Goal: Task Accomplishment & Management: Manage account settings

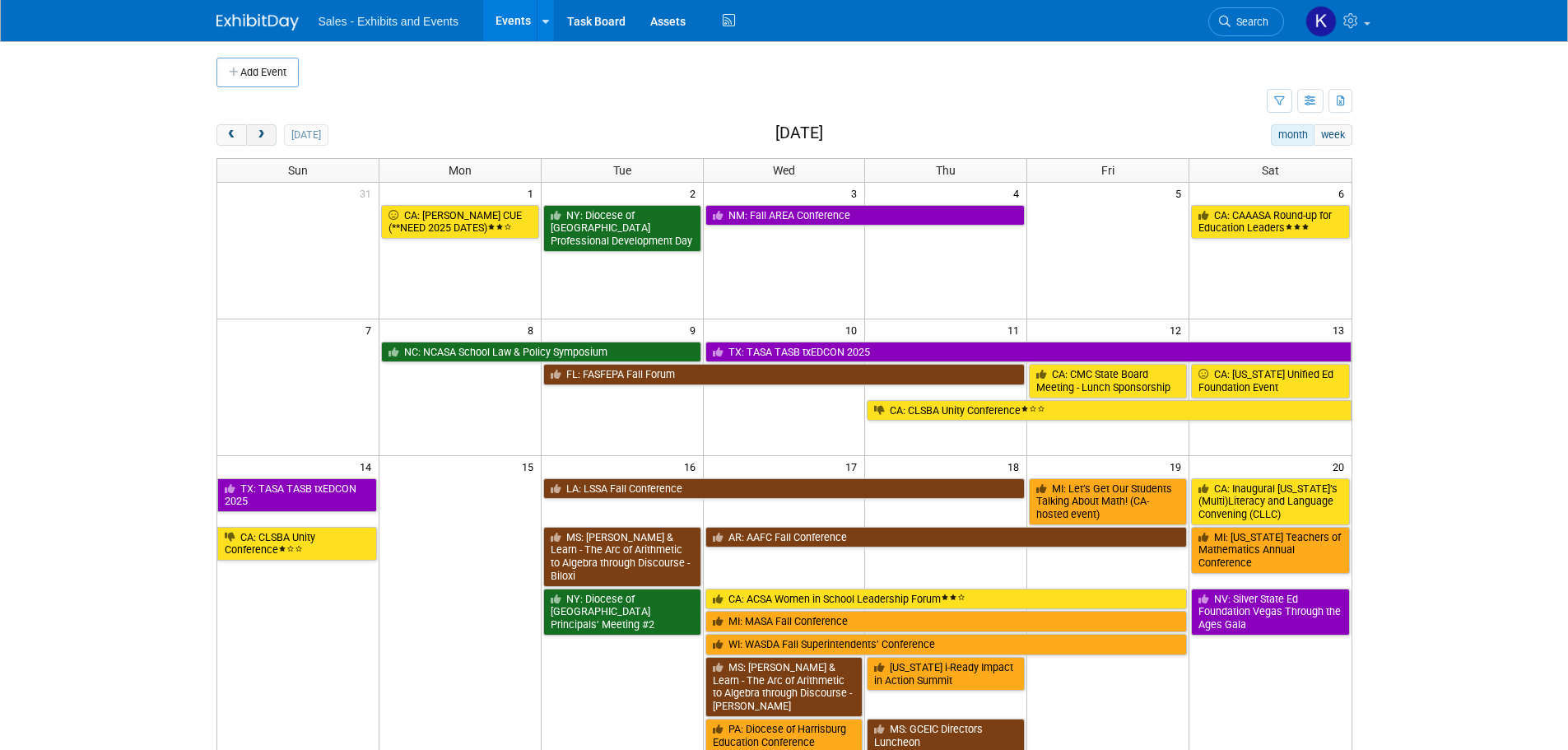
click at [260, 132] on span "next" at bounding box center [261, 135] width 13 height 11
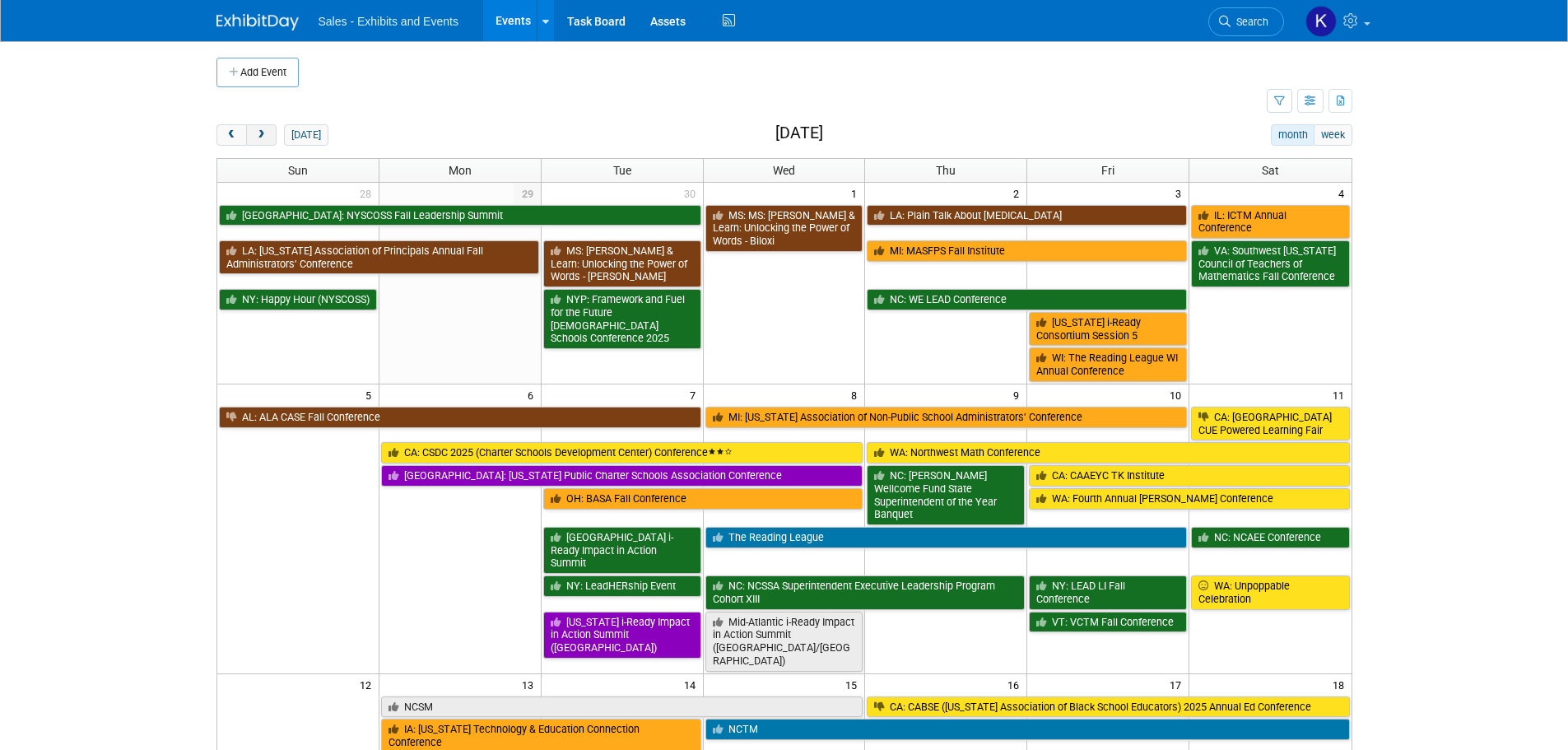
click at [260, 132] on span "next" at bounding box center [261, 135] width 13 height 11
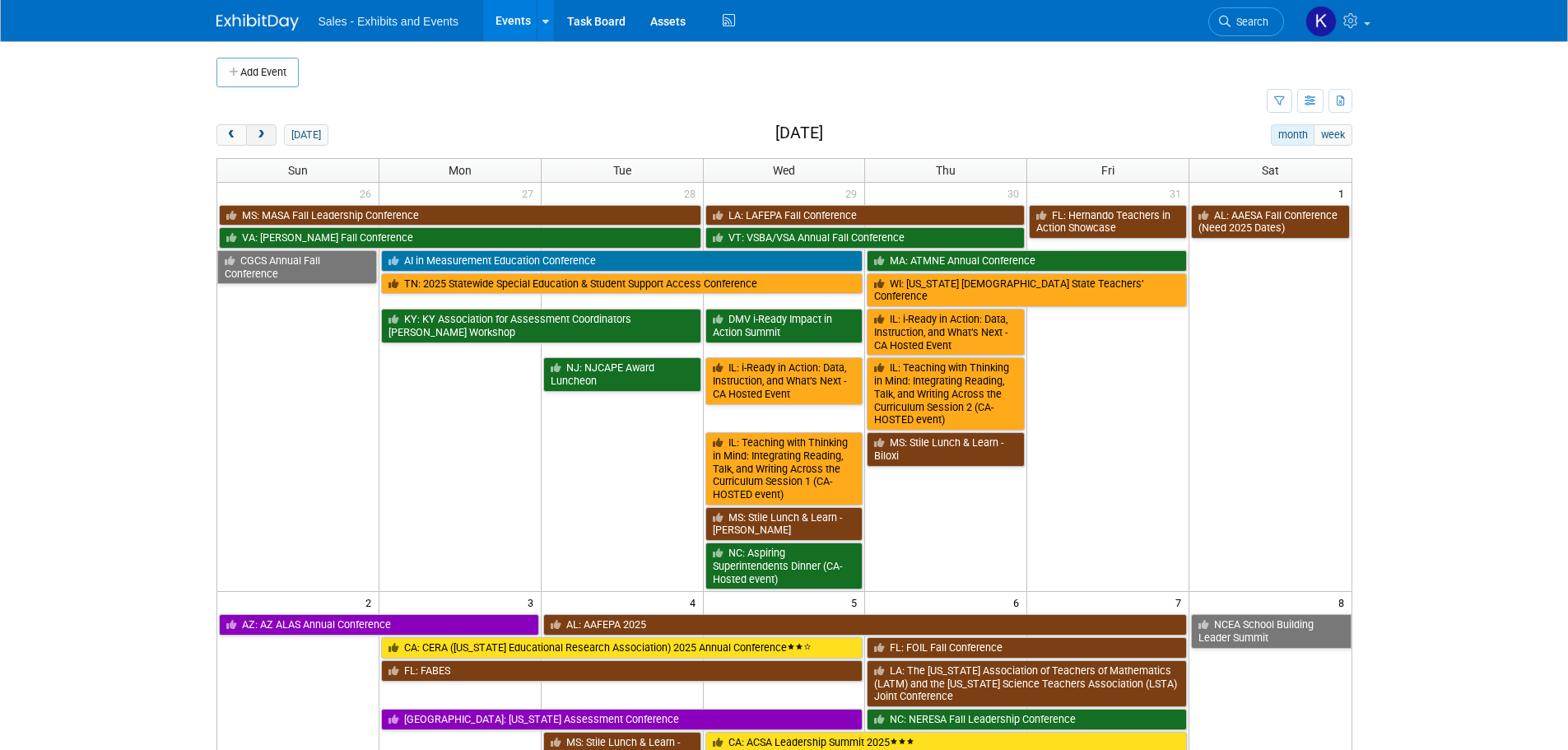
click at [260, 132] on span "next" at bounding box center [261, 135] width 13 height 11
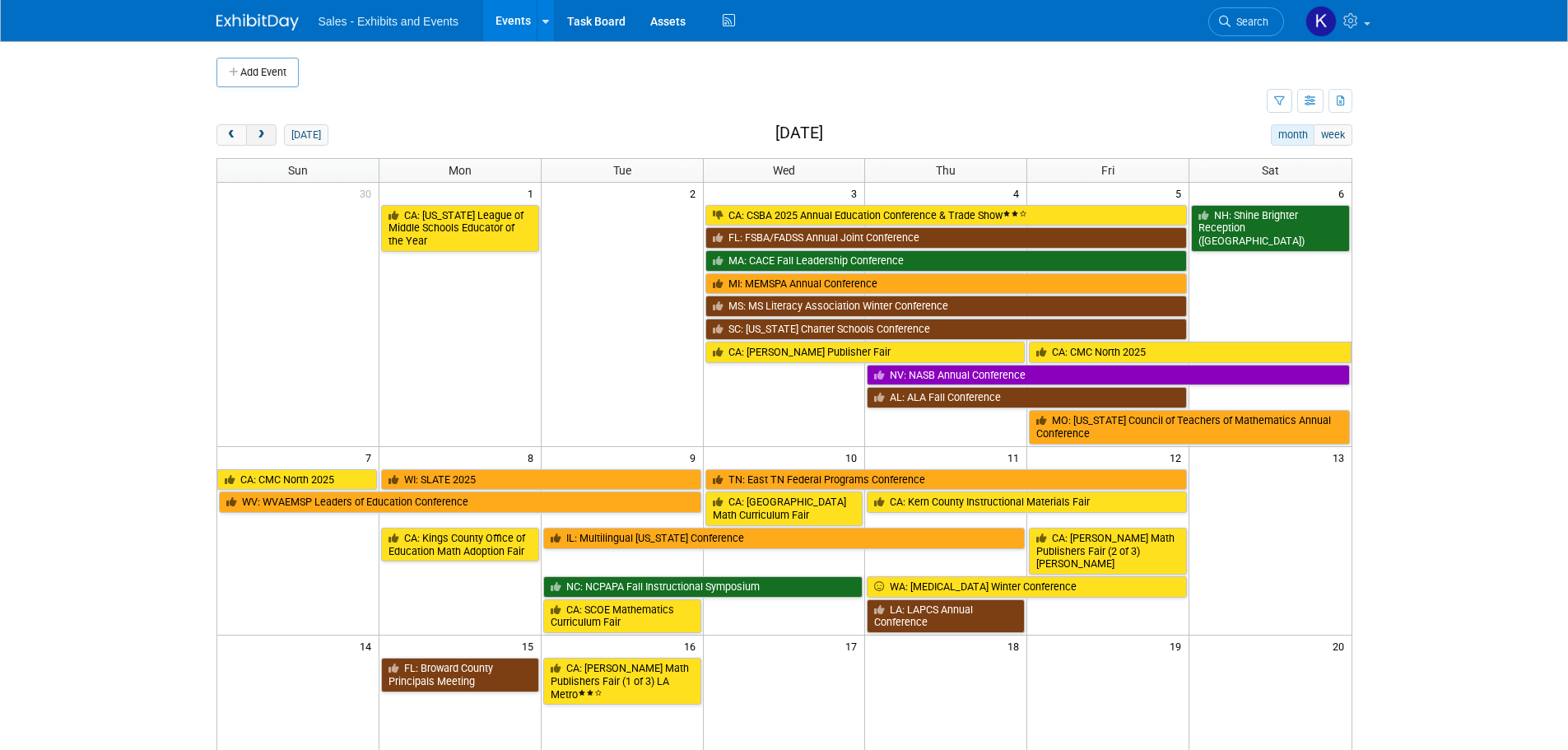
click at [260, 132] on span "next" at bounding box center [261, 135] width 13 height 11
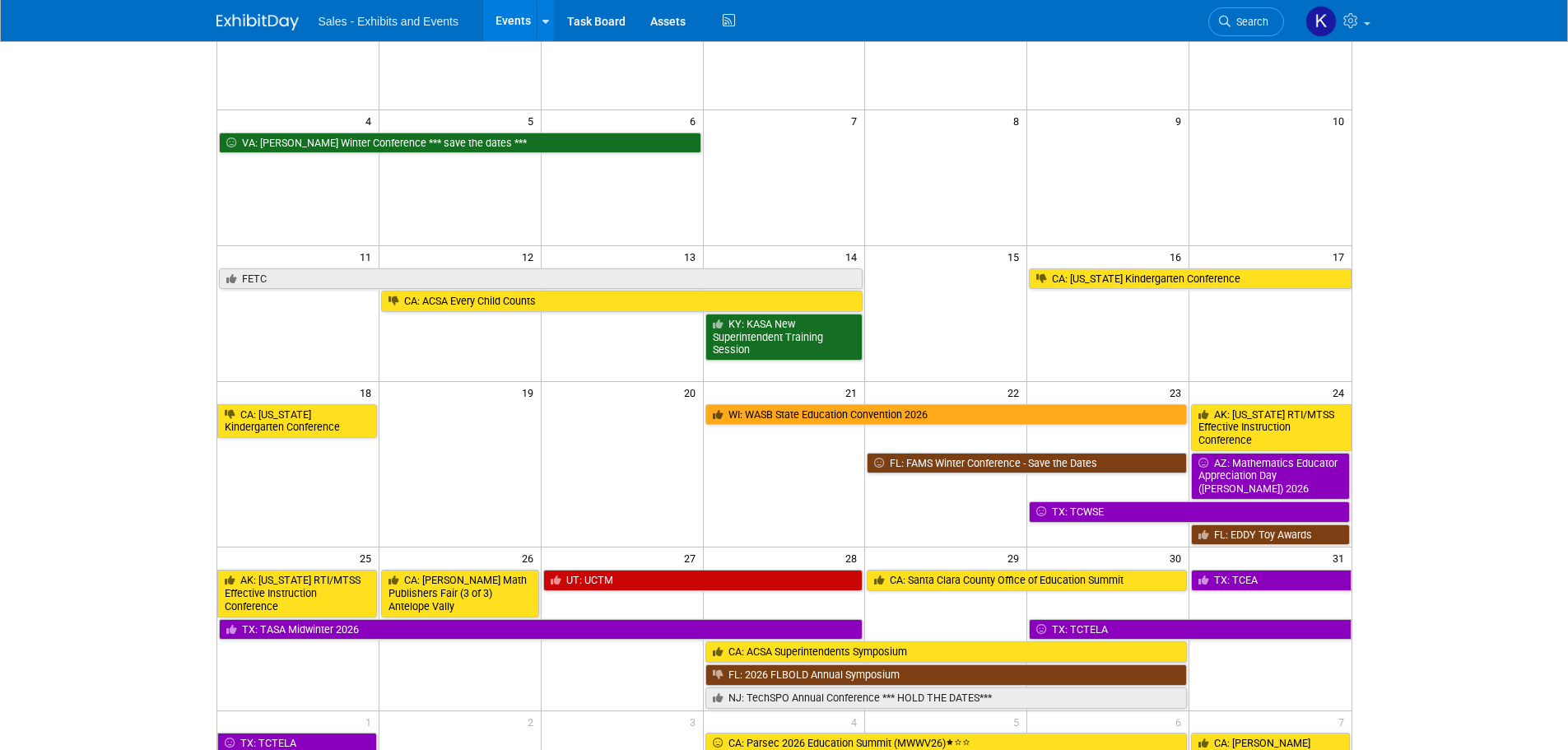
scroll to position [411, 0]
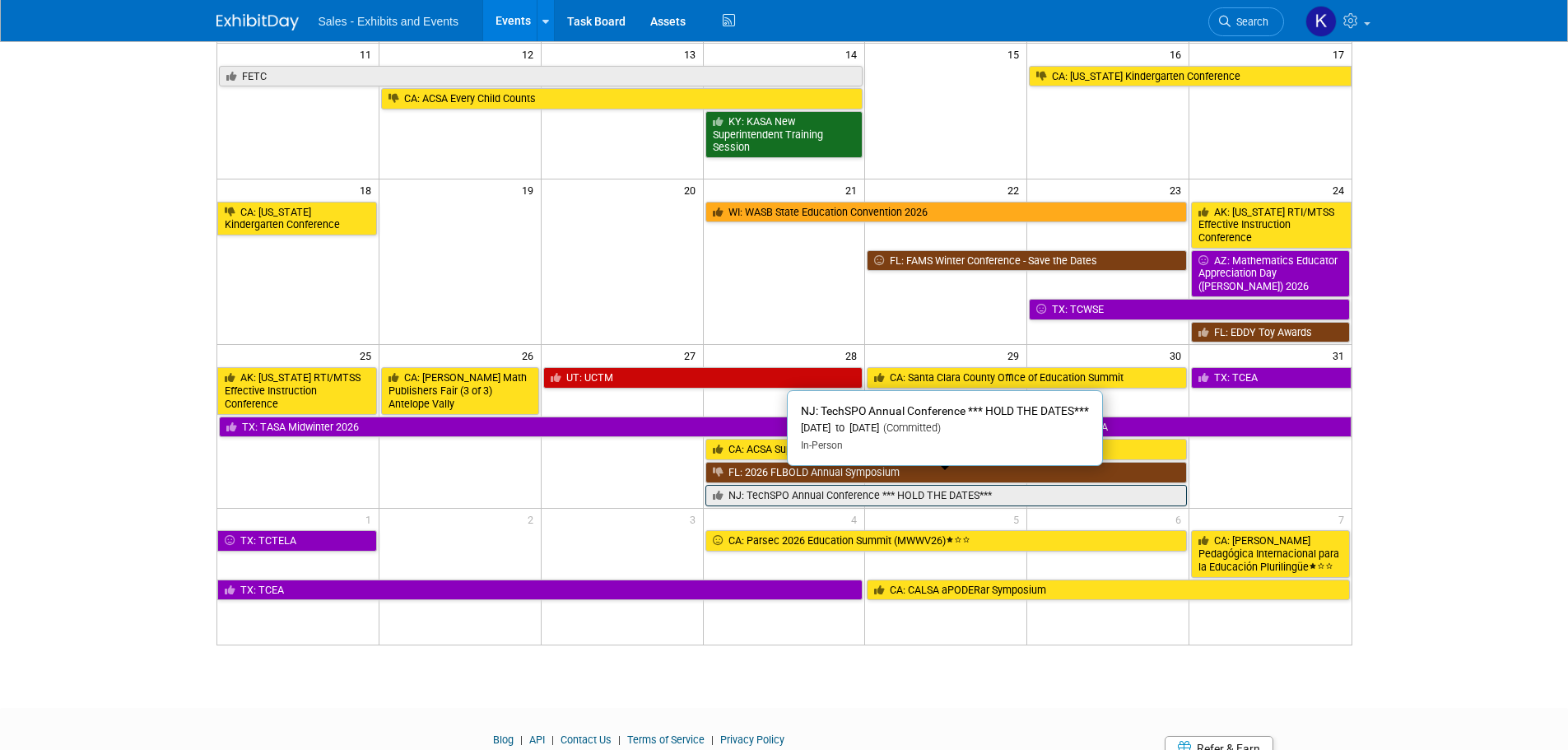
click at [928, 485] on link "NJ: TechSPO Annual Conference *** HOLD THE DATES***" at bounding box center [945, 495] width 483 height 22
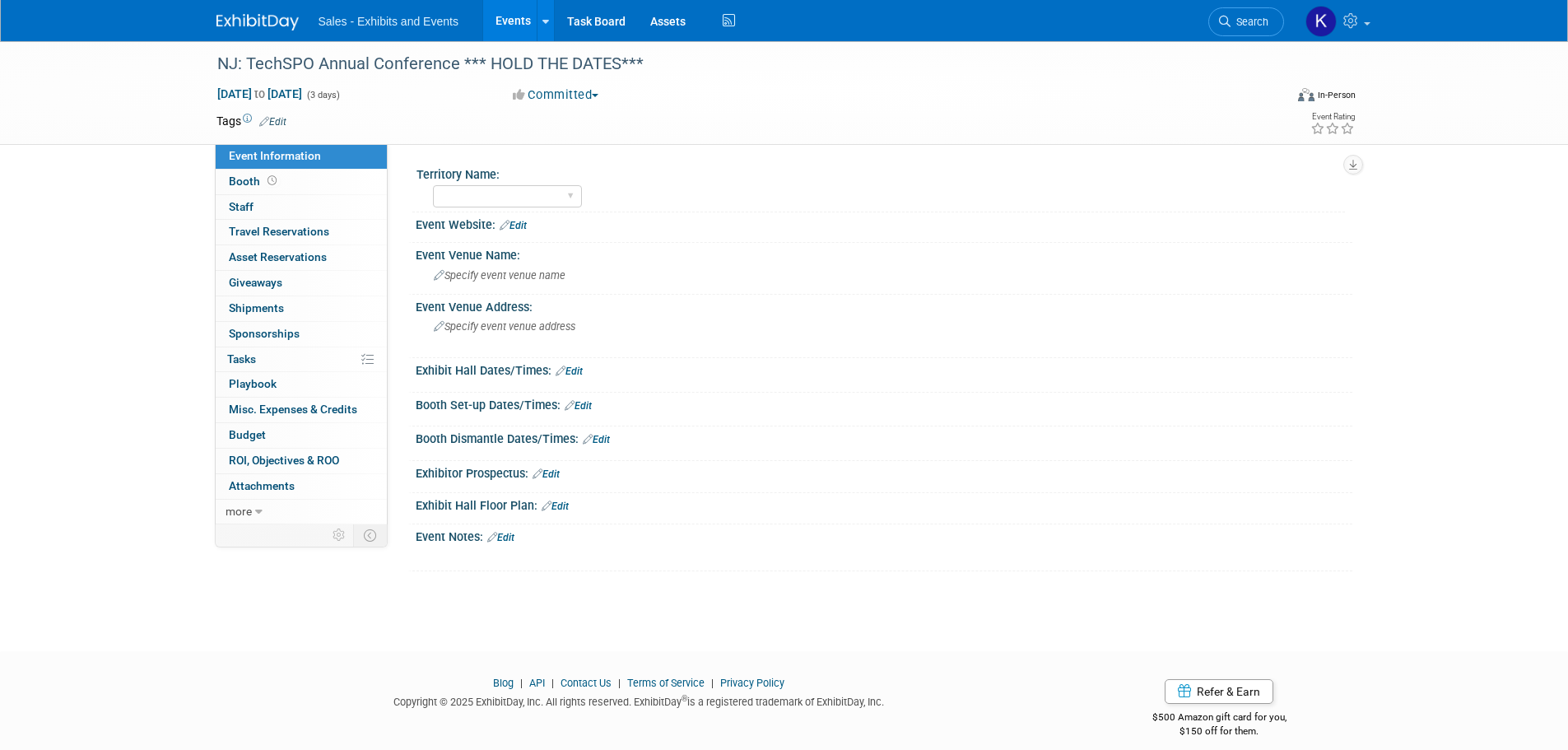
click at [279, 118] on link "Edit" at bounding box center [273, 122] width 27 height 12
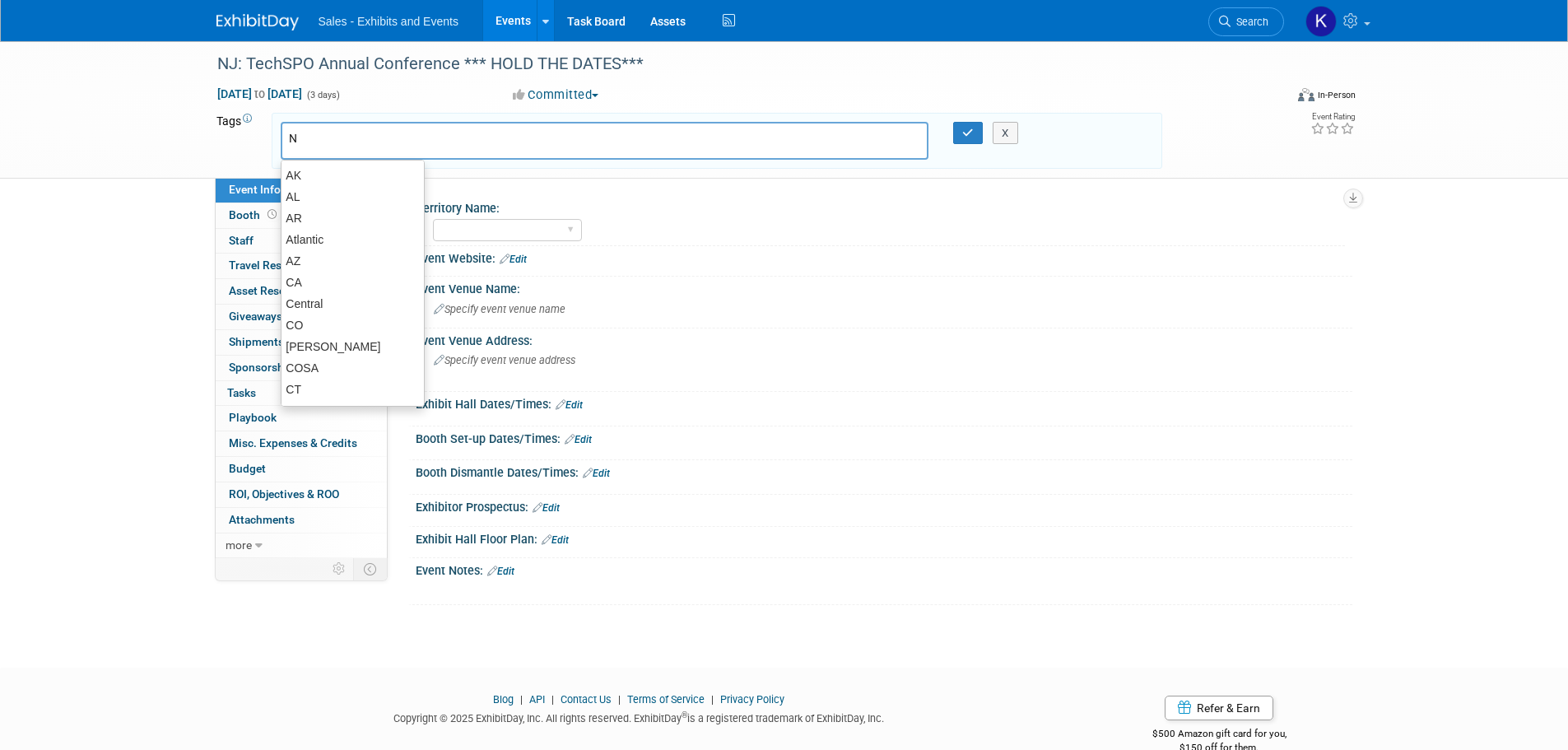
type input "Nj"
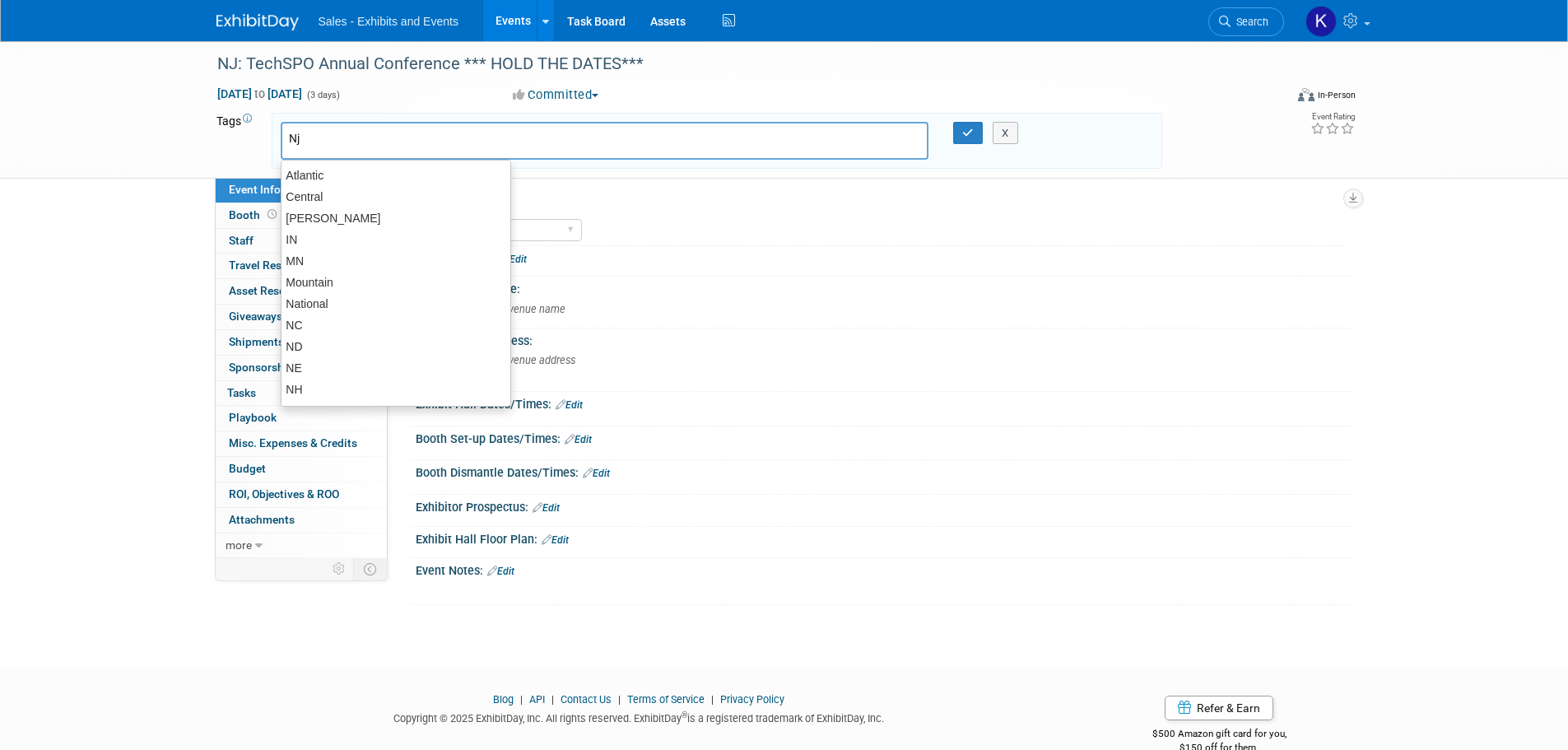
type input "Nj"
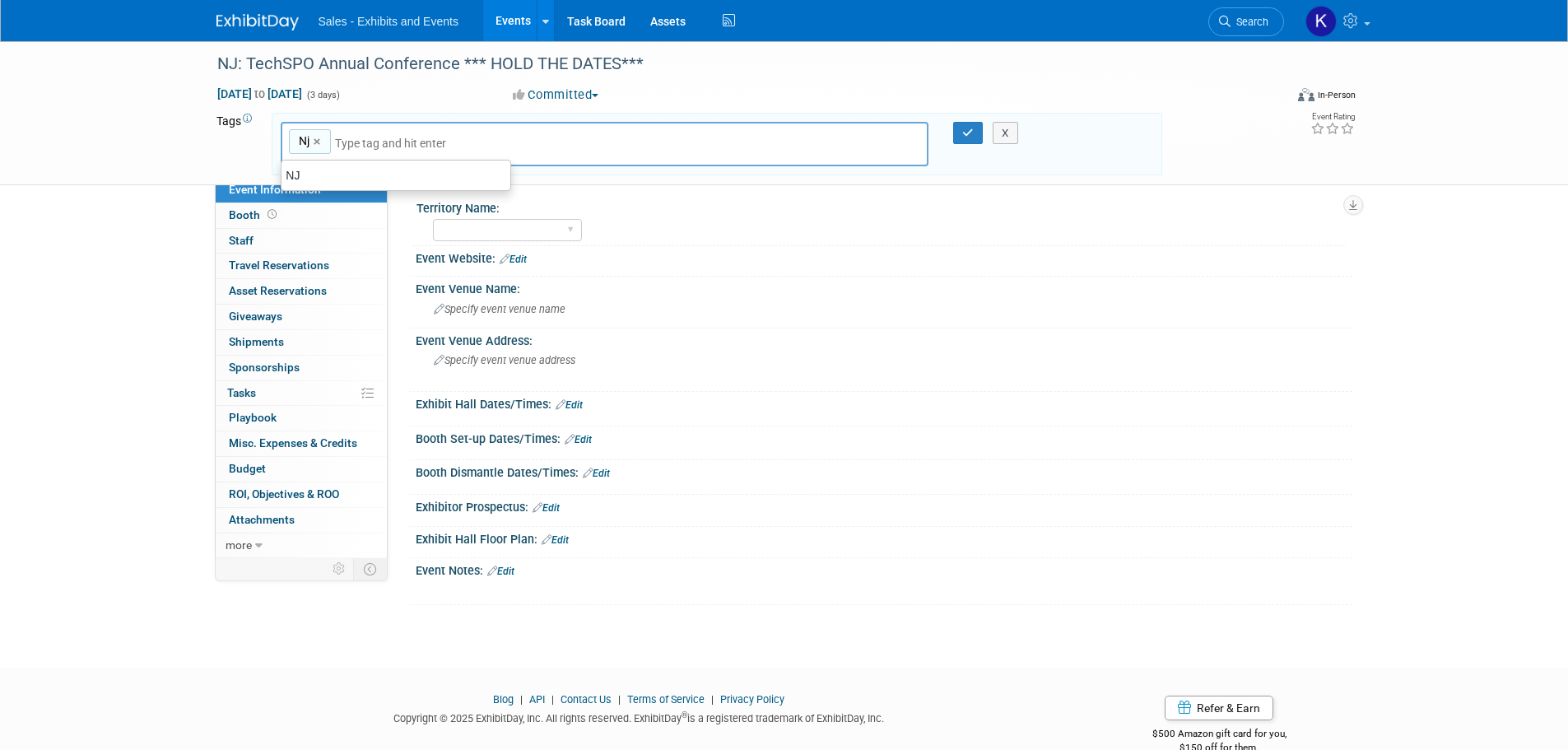
type input "A"
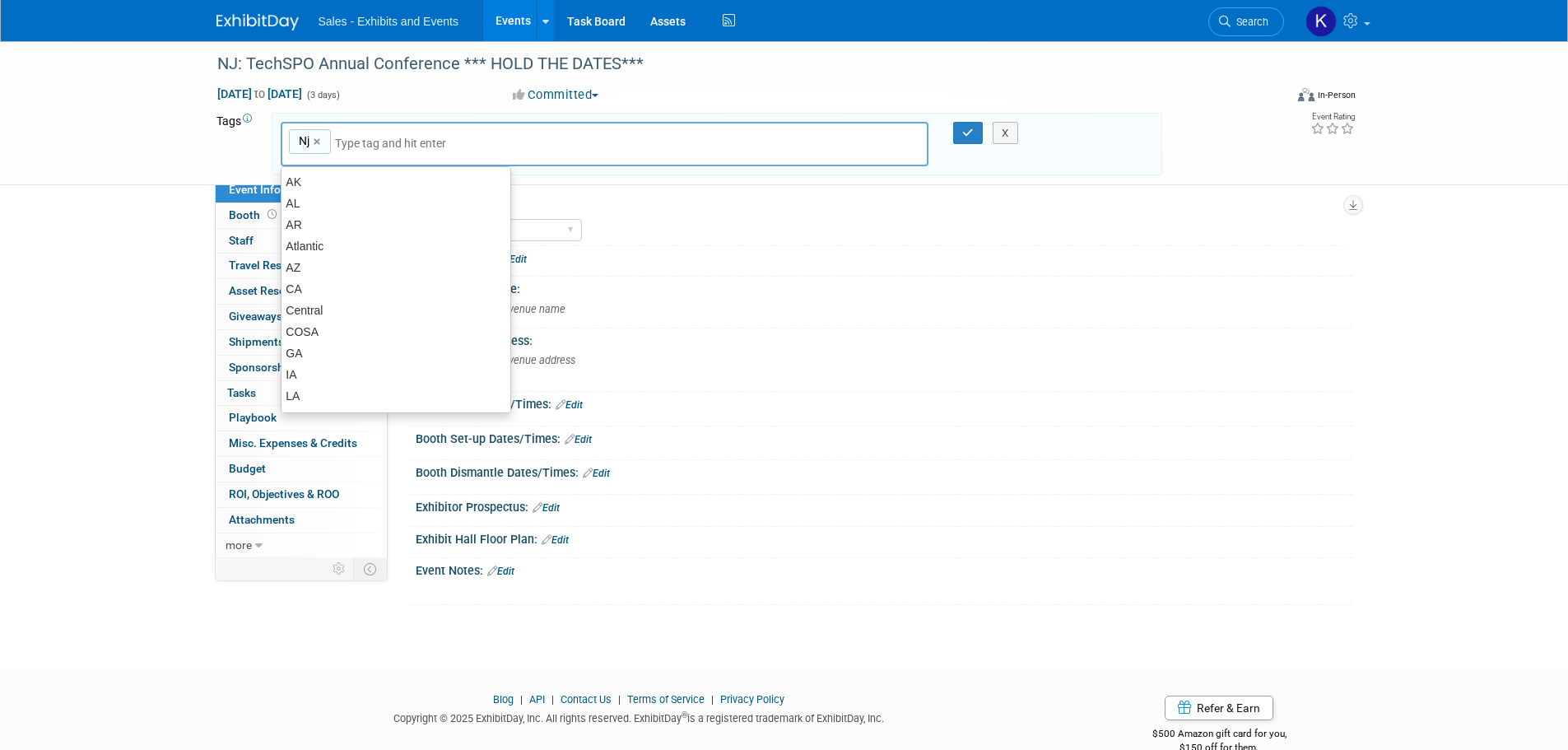
type input "Nj"
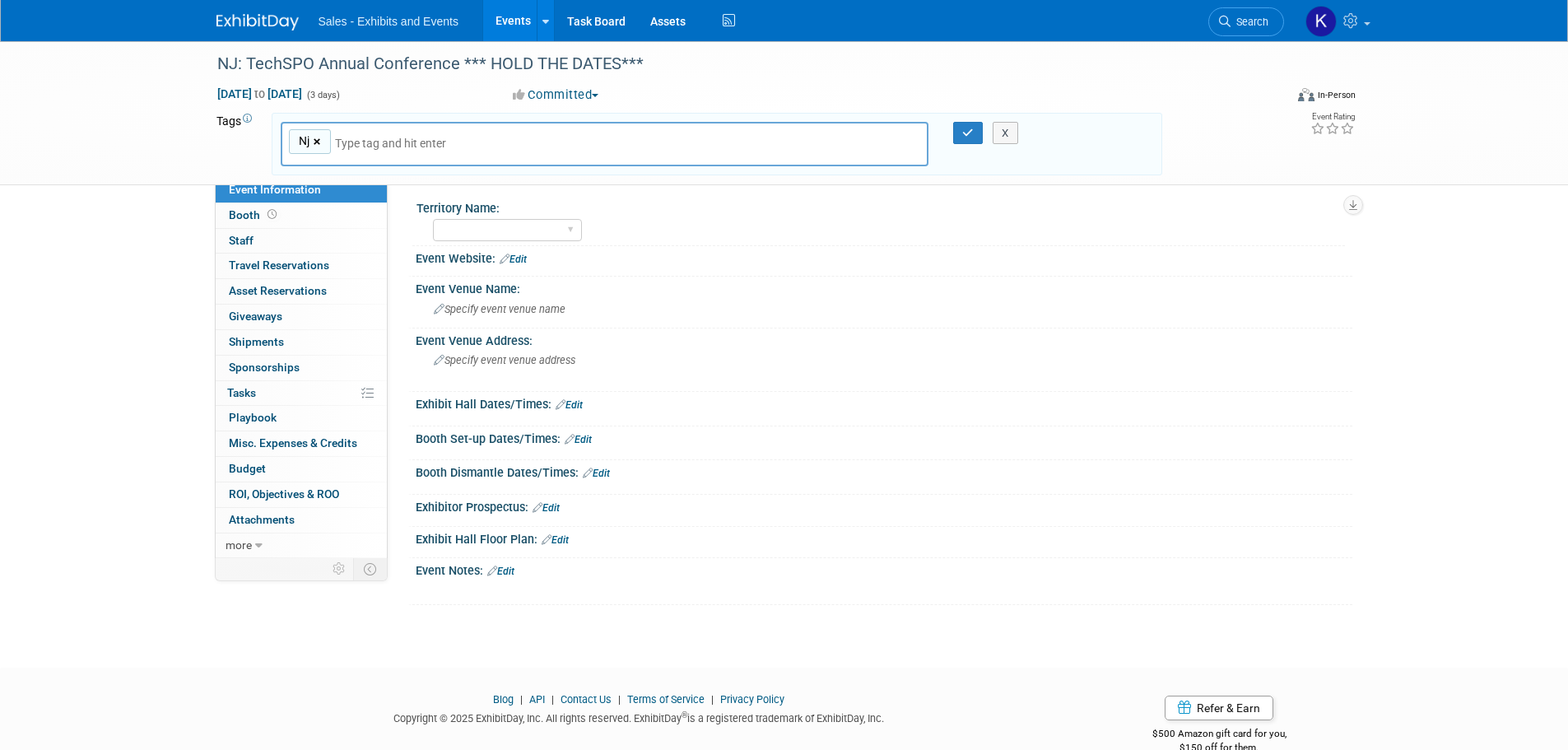
click at [318, 142] on link "×" at bounding box center [318, 141] width 11 height 19
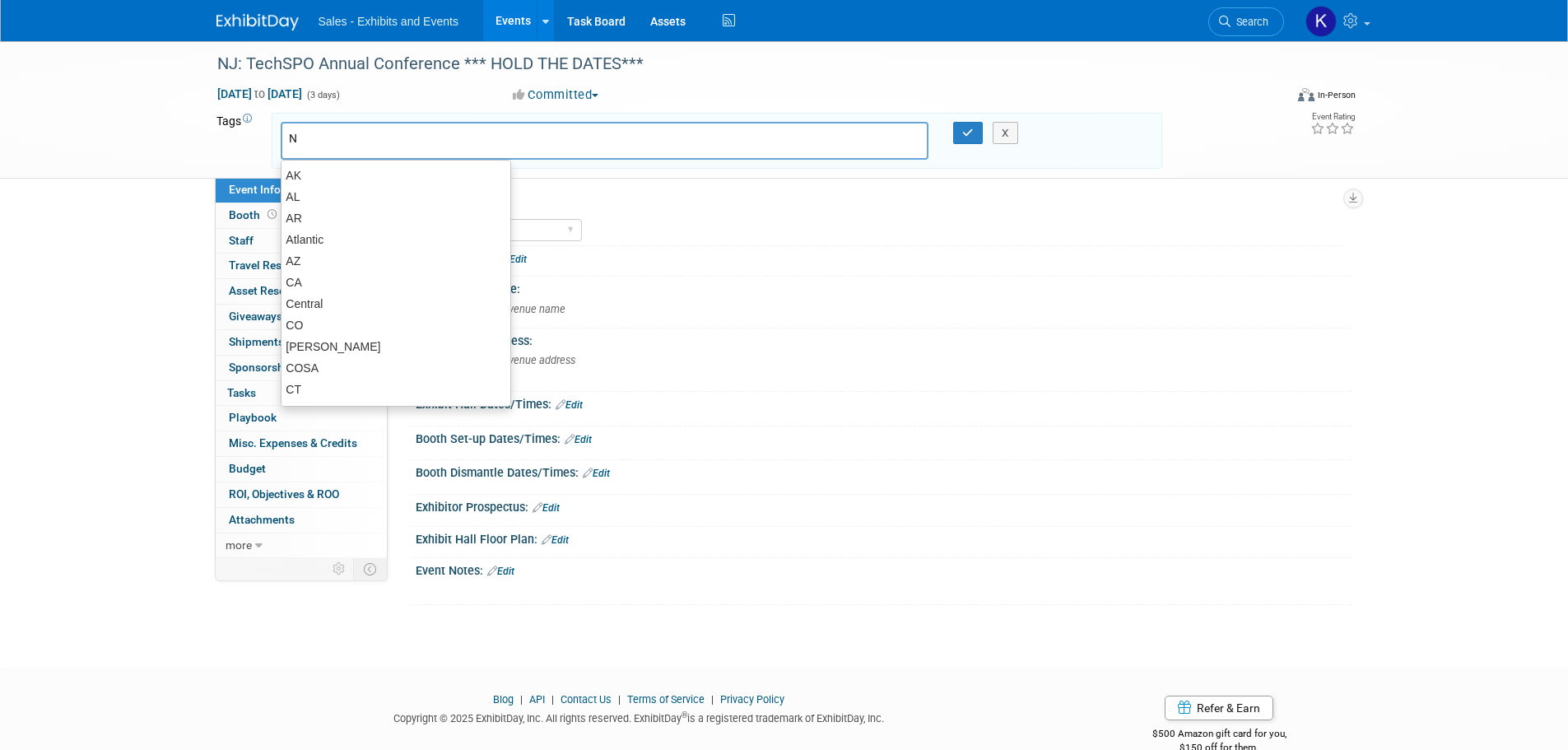
type input "NJ"
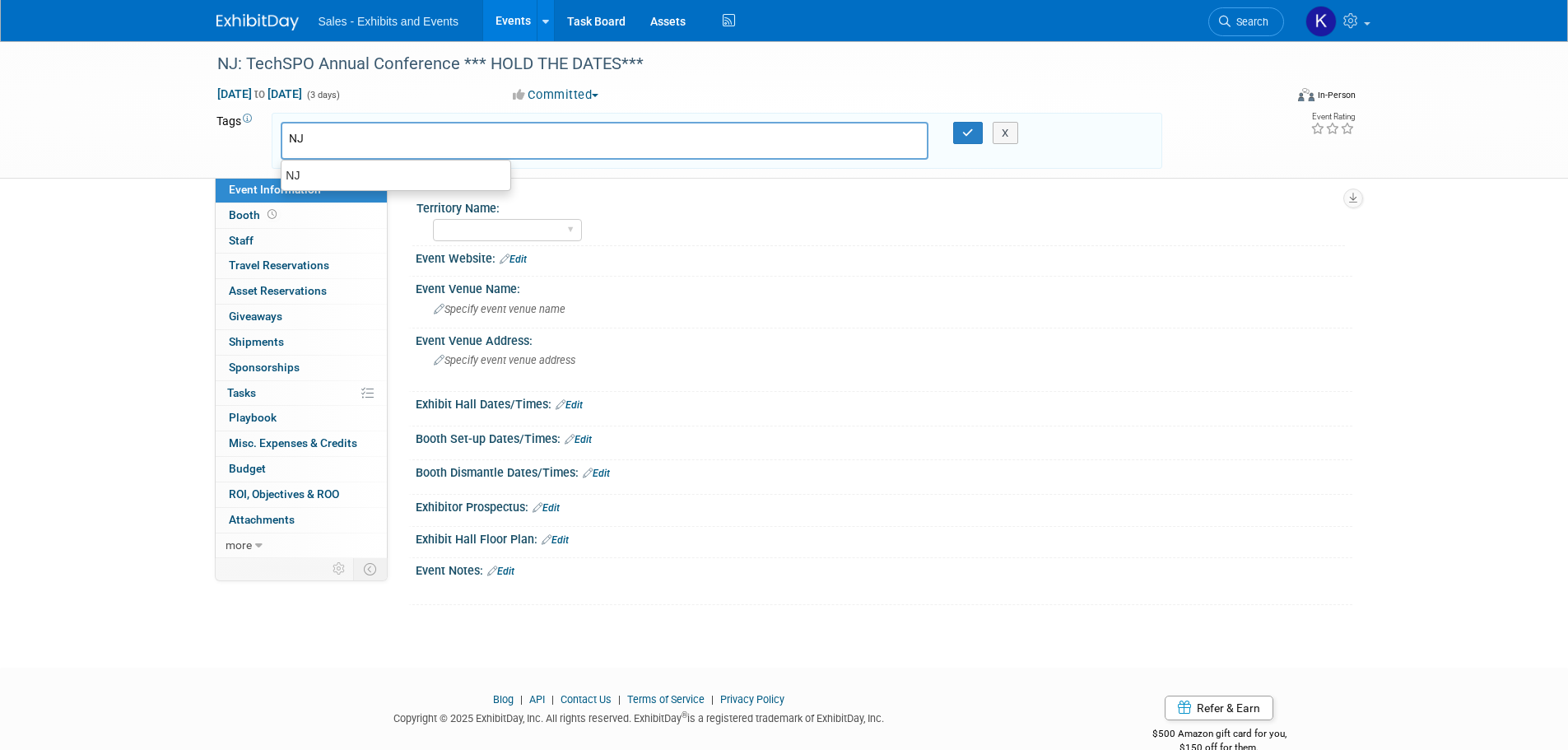
type input "NJ"
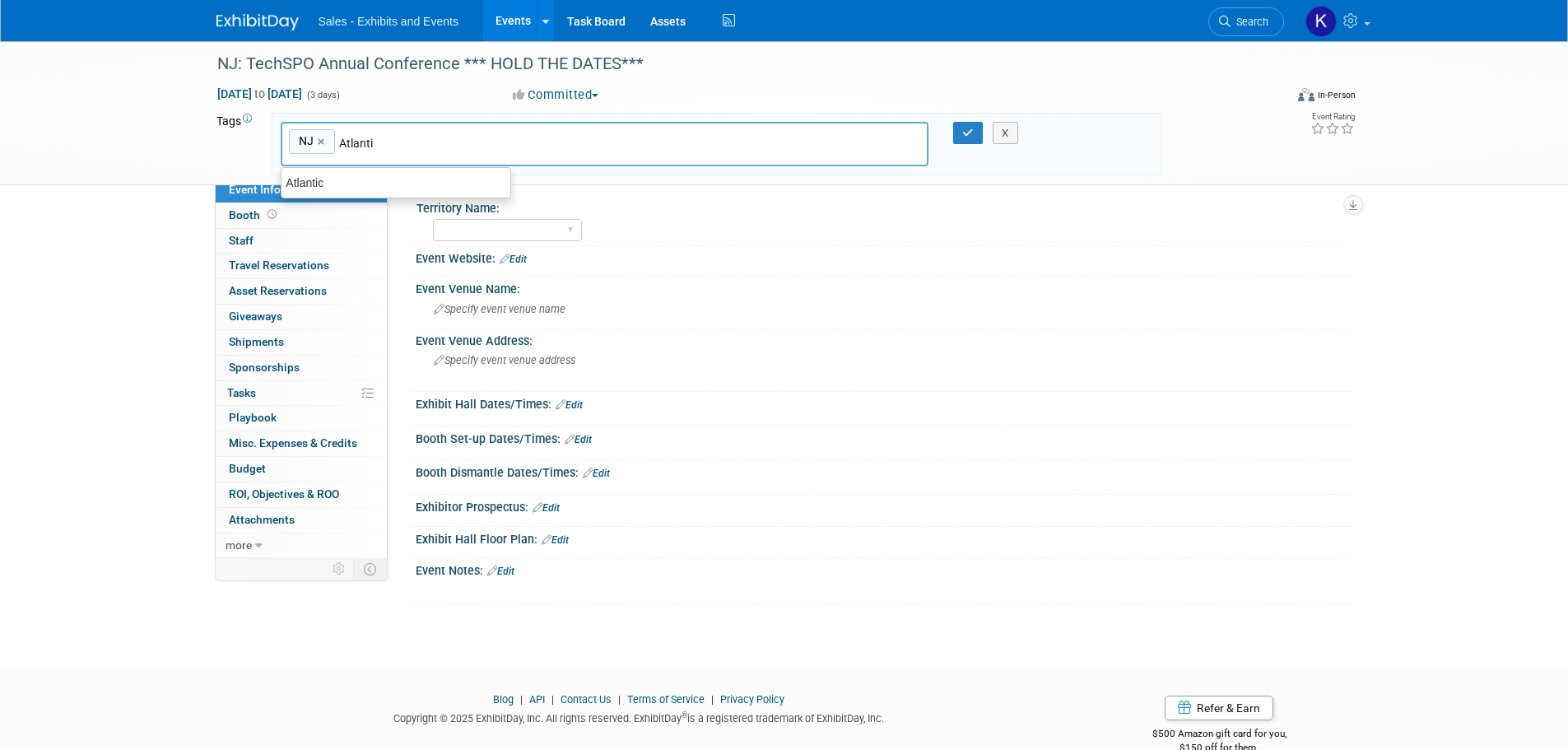
type input "Atlantic"
type input "NJ, Atlantic"
click at [975, 132] on div "X" at bounding box center [1012, 133] width 75 height 23
click at [979, 129] on div "X" at bounding box center [1012, 133] width 75 height 23
click at [964, 137] on icon "button" at bounding box center [968, 132] width 12 height 11
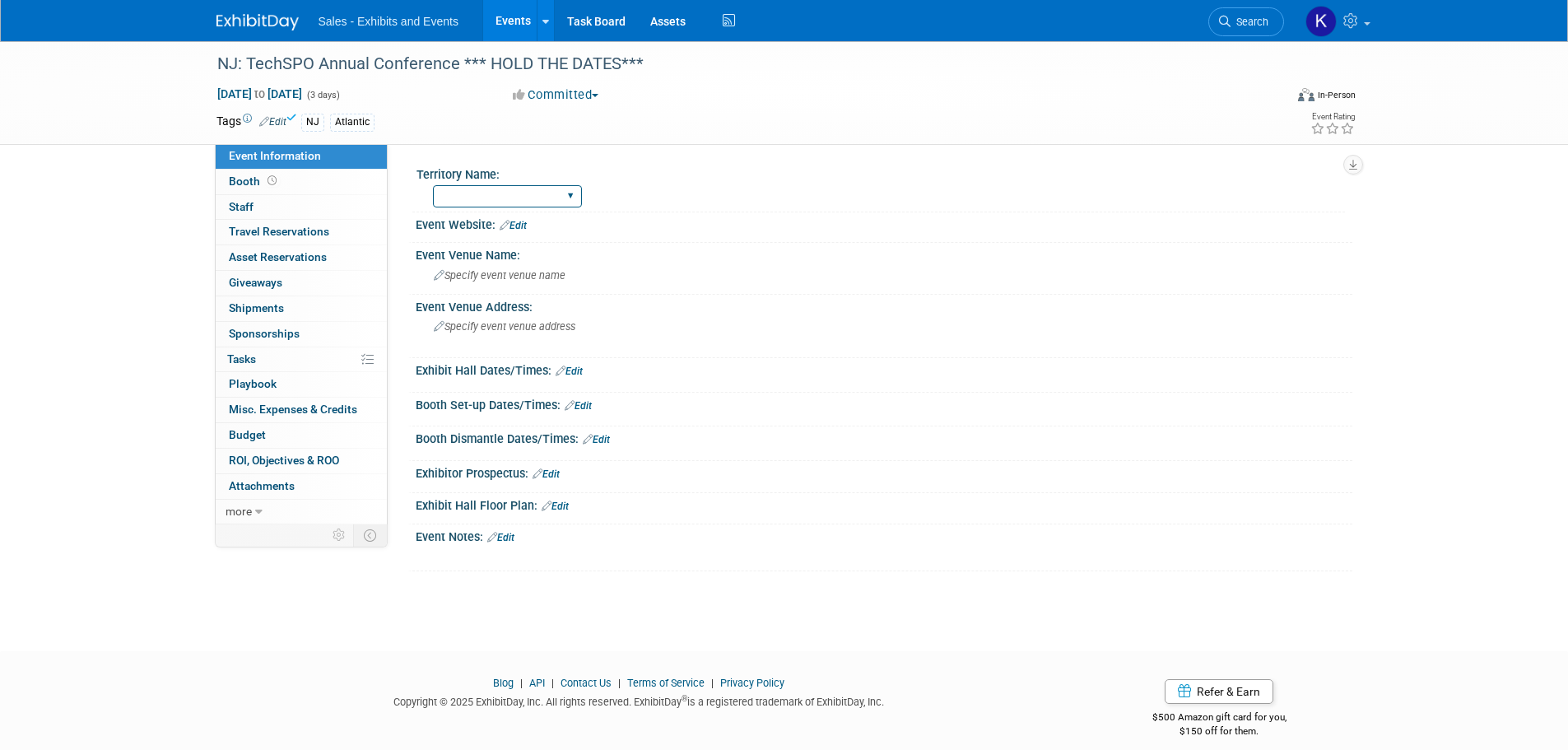
click at [573, 206] on select "Atlantic Southeast Central Southwest Pacific Mountain National Strategic Partne…" at bounding box center [507, 196] width 149 height 23
select select "Atlantic"
click at [433, 185] on select "Atlantic Southeast Central Southwest Pacific Mountain National Strategic Partne…" at bounding box center [507, 196] width 149 height 23
click at [510, 536] on link "Edit" at bounding box center [501, 538] width 27 height 12
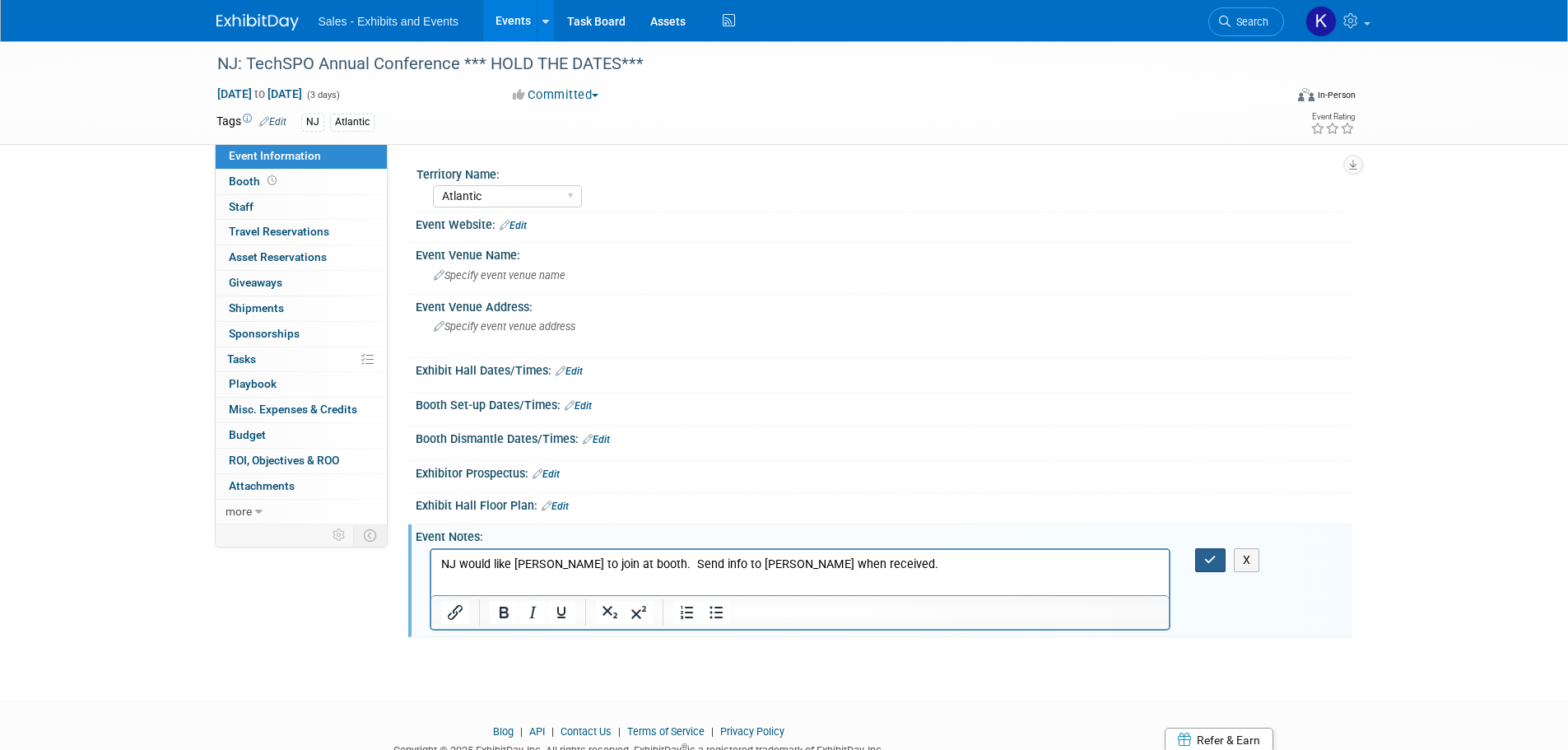
click at [1215, 561] on icon "button" at bounding box center [1210, 560] width 13 height 12
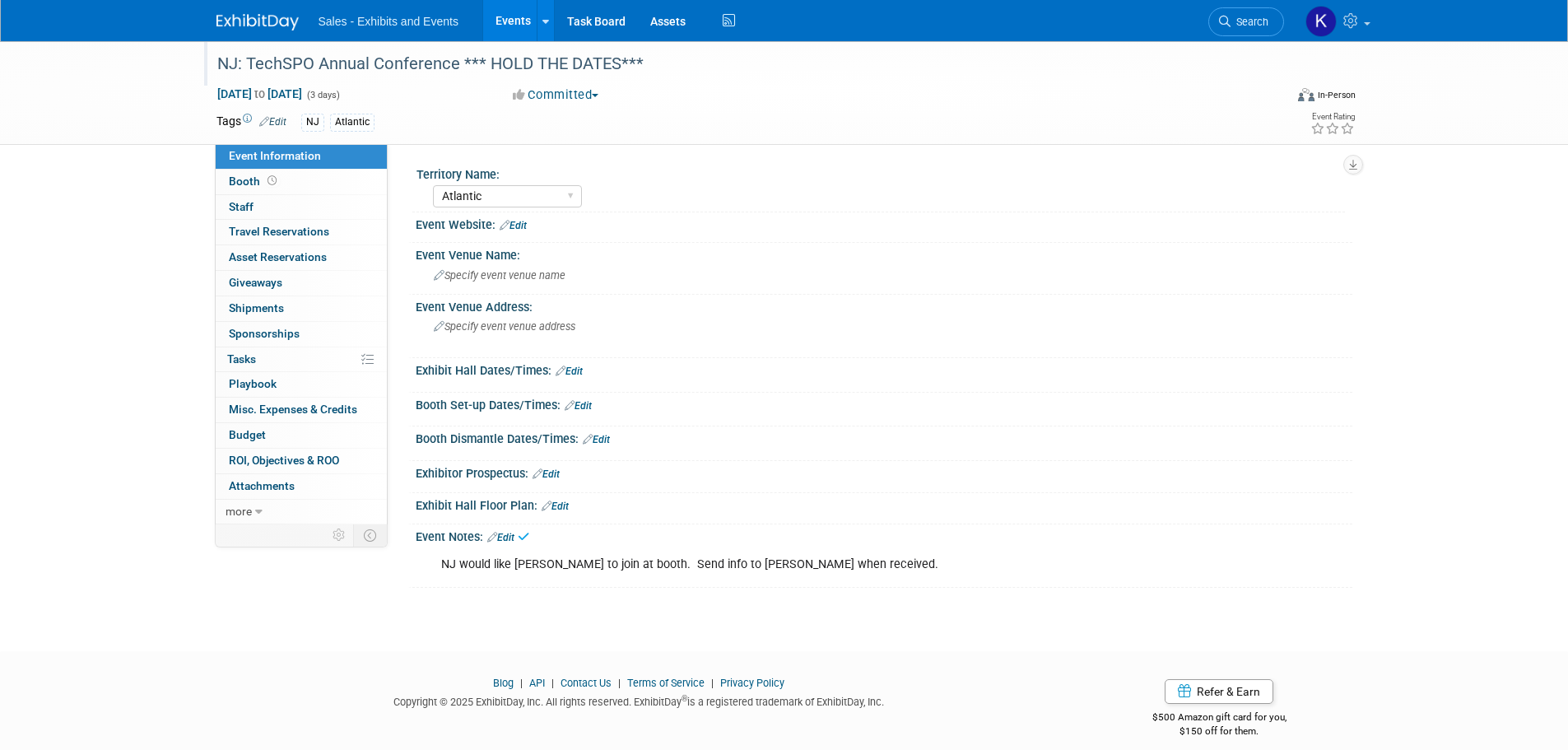
click at [240, 44] on div at bounding box center [741, 48] width 1060 height 14
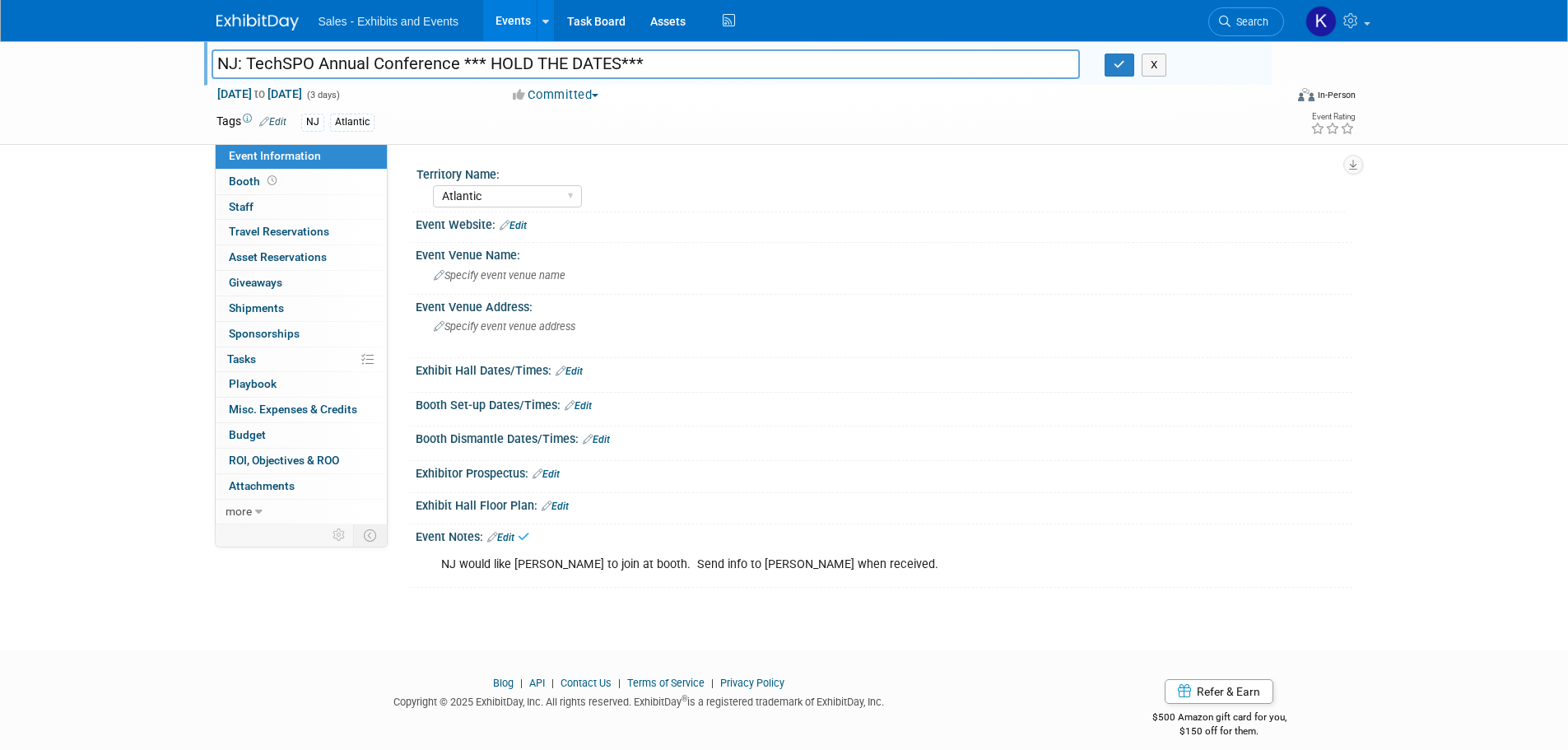
click at [263, 21] on img at bounding box center [257, 22] width 82 height 17
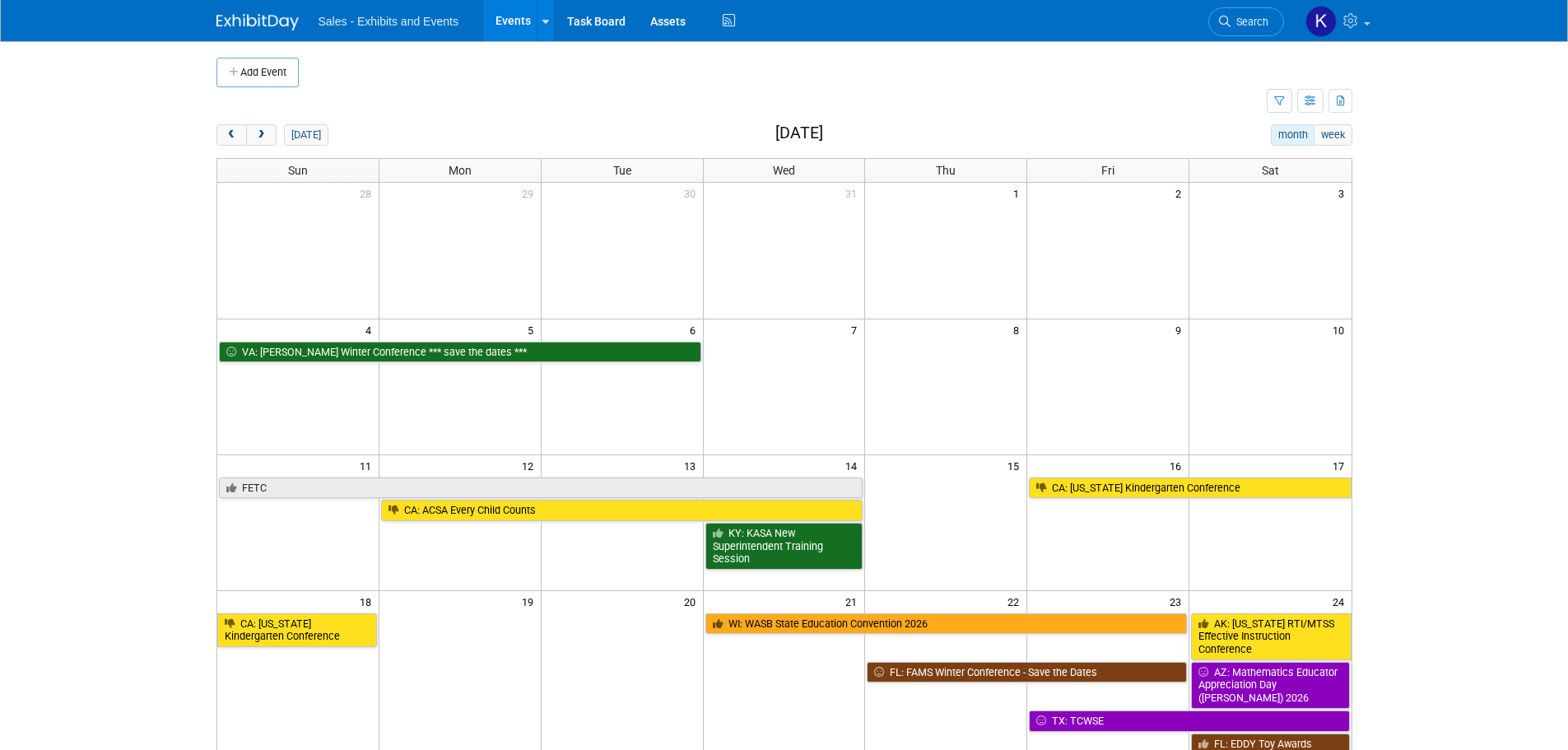
drag, startPoint x: 307, startPoint y: 135, endPoint x: 359, endPoint y: 154, distance: 55.4
click at [307, 135] on button "today" at bounding box center [305, 135] width 44 height 22
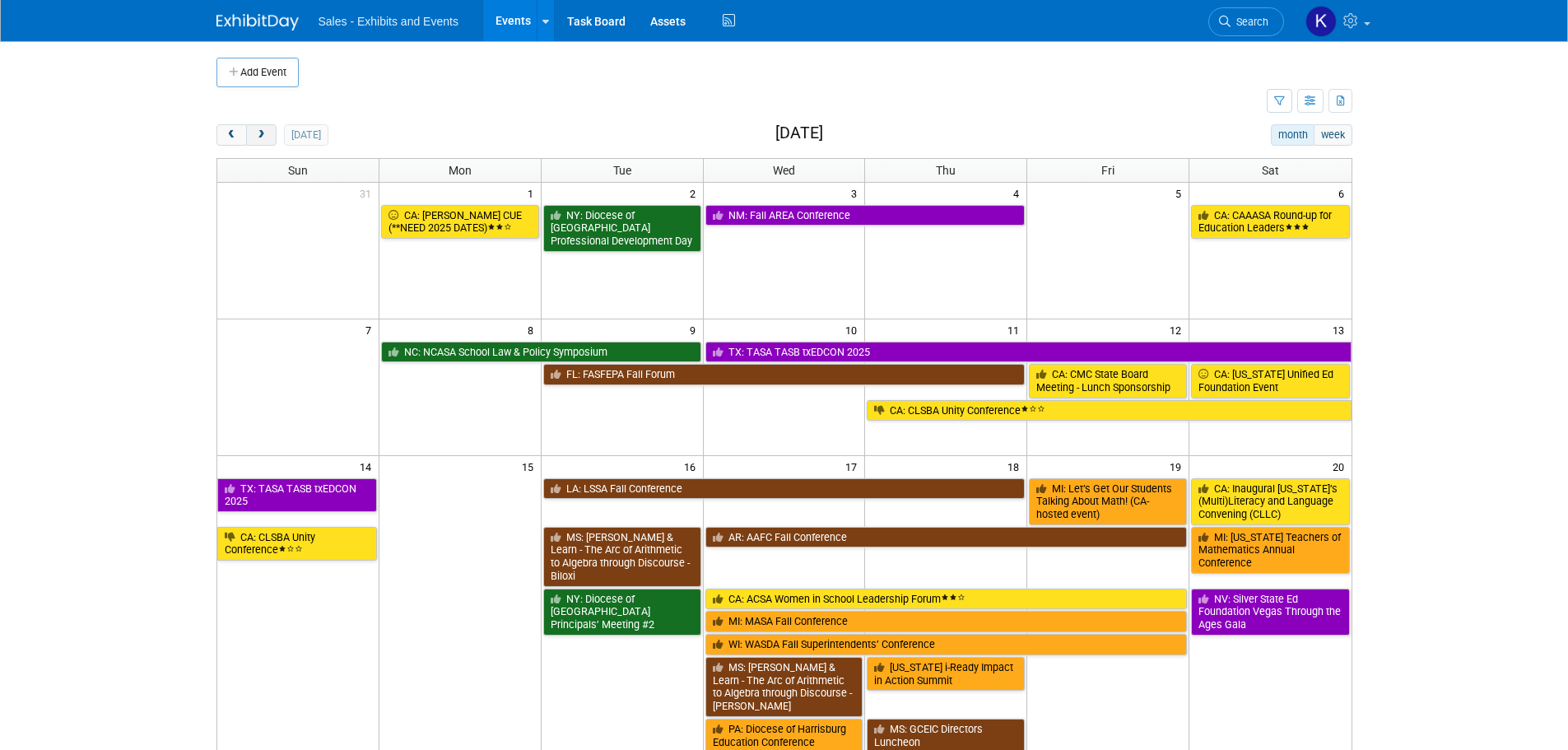
click at [260, 130] on span "next" at bounding box center [261, 135] width 13 height 11
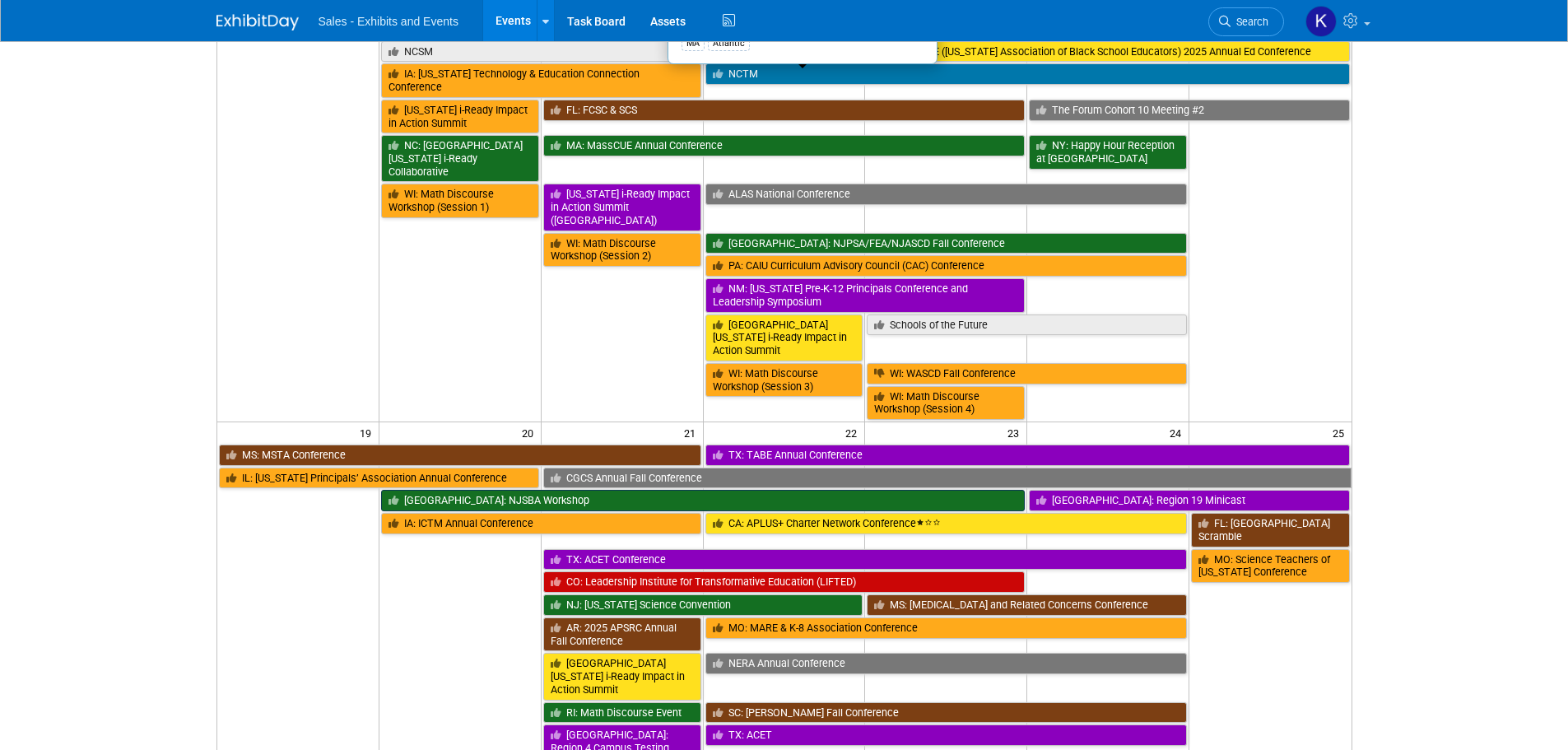
scroll to position [659, 0]
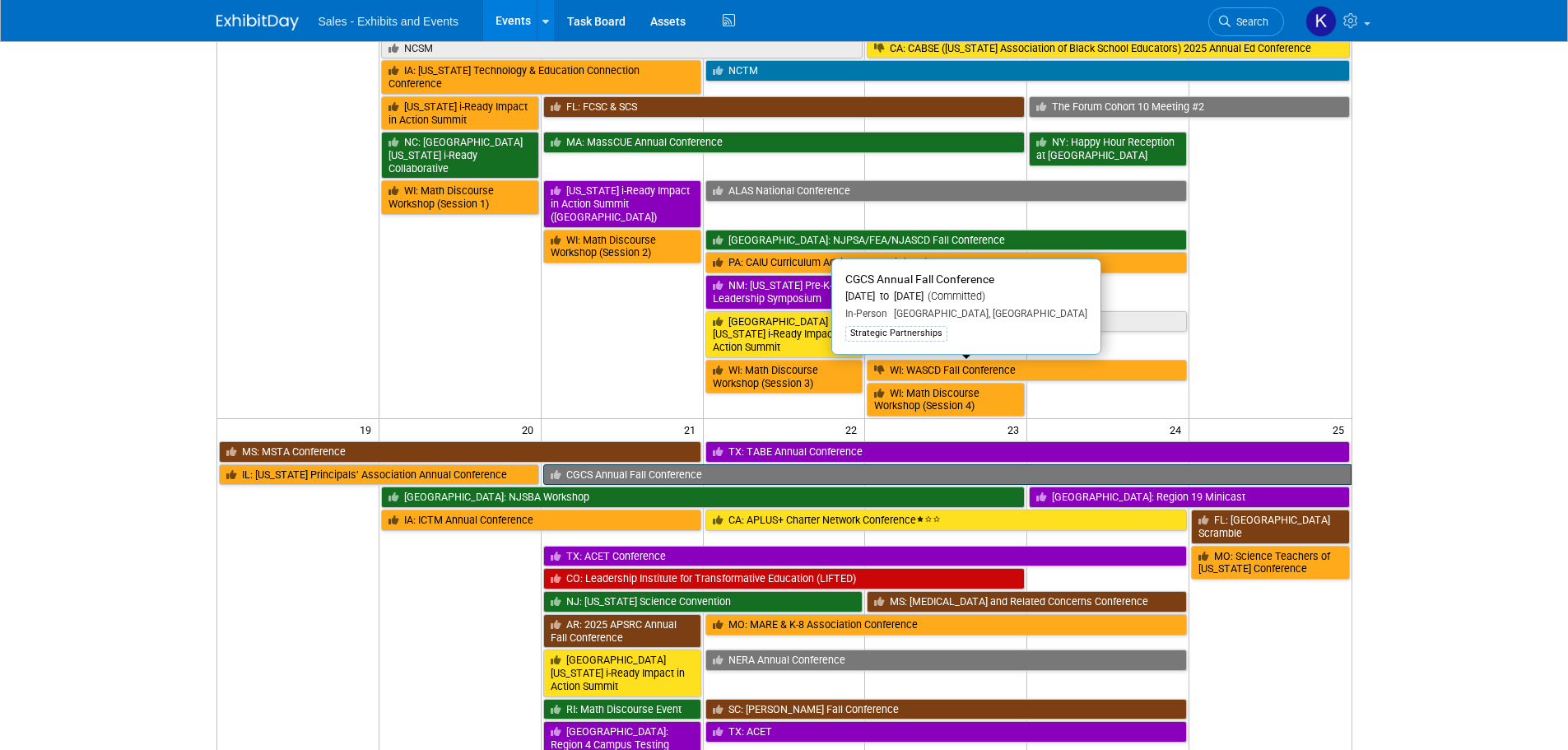
drag, startPoint x: 749, startPoint y: 364, endPoint x: 760, endPoint y: 364, distance: 11.0
click at [749, 464] on link "CGCS Annual Fall Conference" at bounding box center [947, 475] width 808 height 22
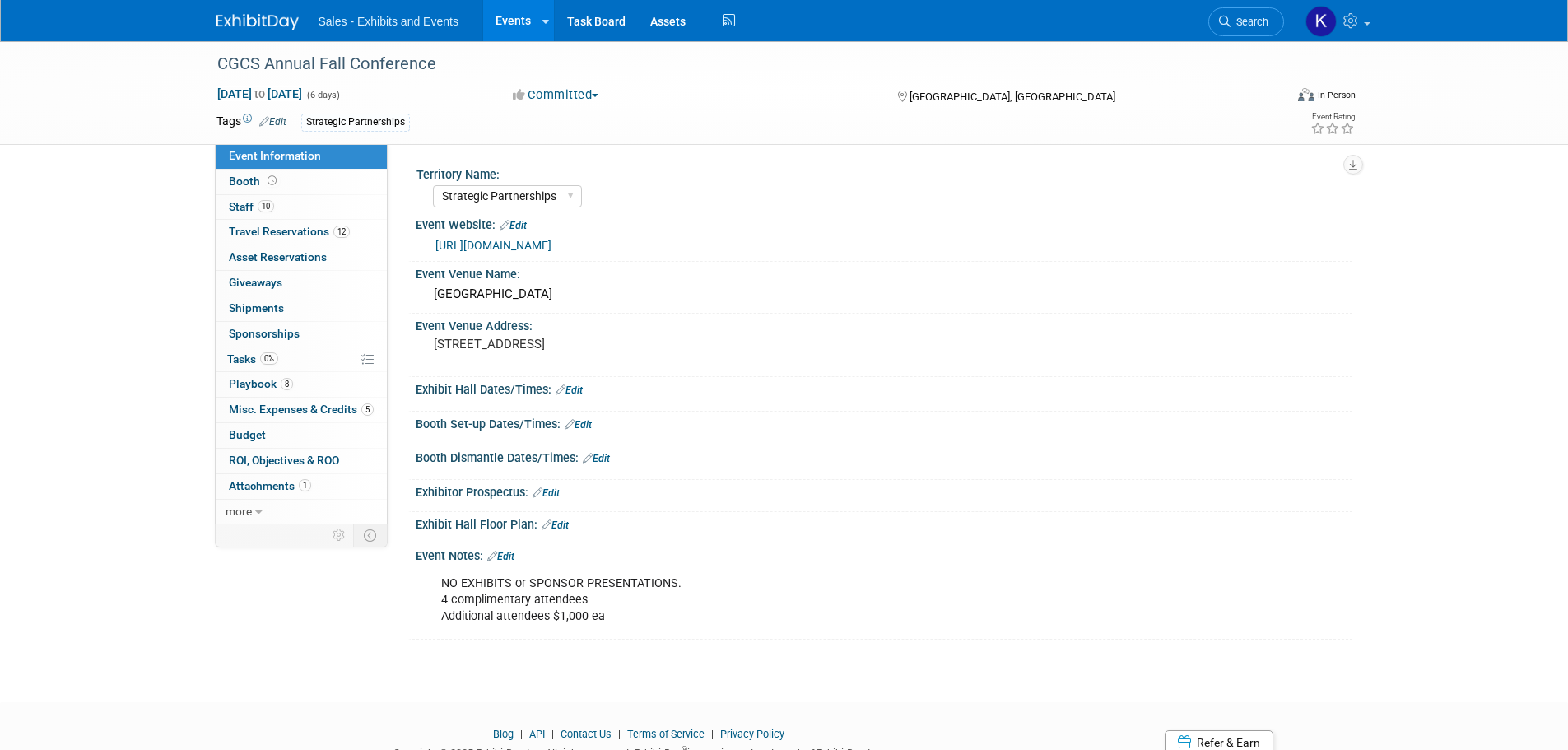
select select "Strategic Partnerships"
click at [262, 28] on img at bounding box center [257, 22] width 82 height 17
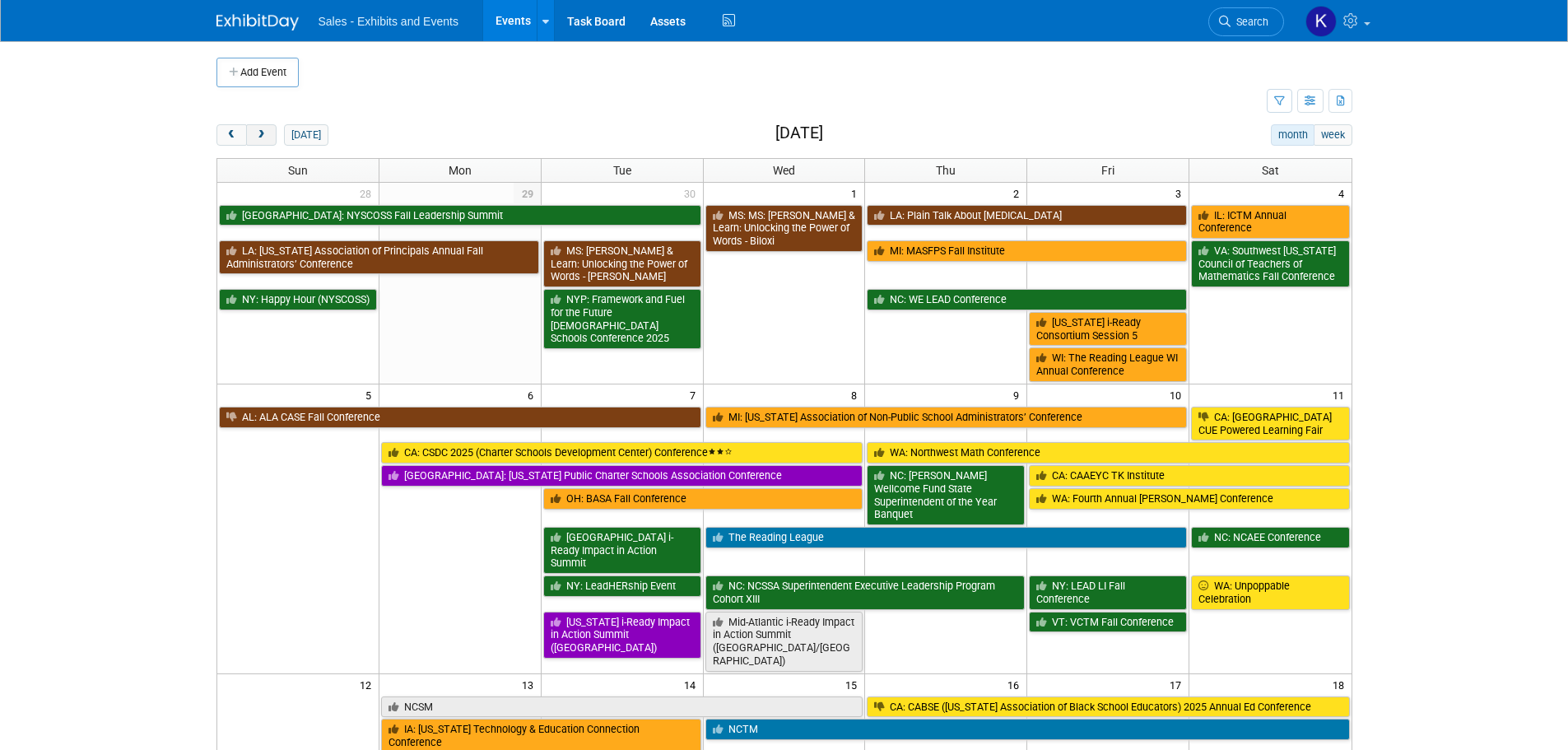
click at [270, 138] on button "next" at bounding box center [260, 135] width 30 height 22
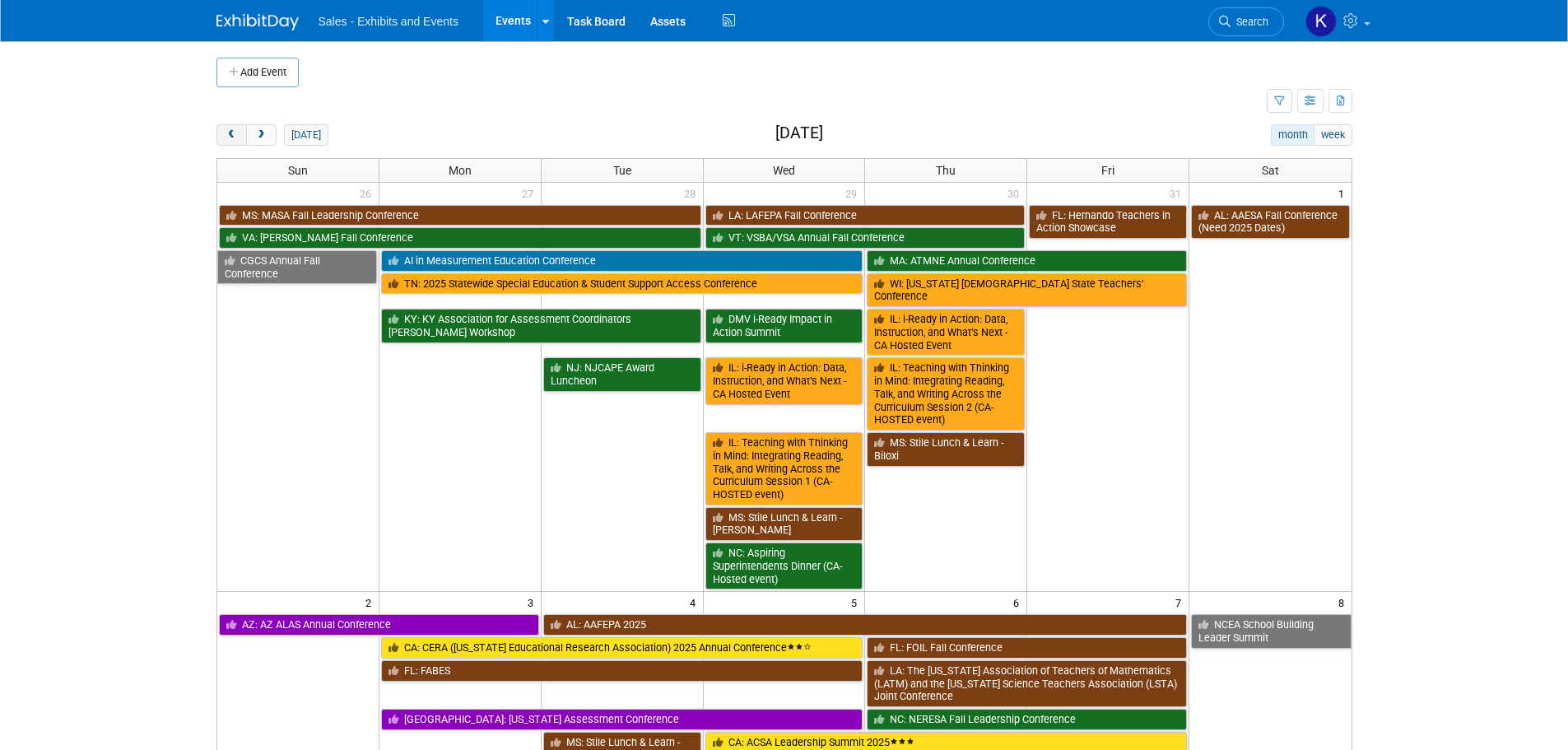
click at [230, 132] on span "prev" at bounding box center [231, 135] width 13 height 11
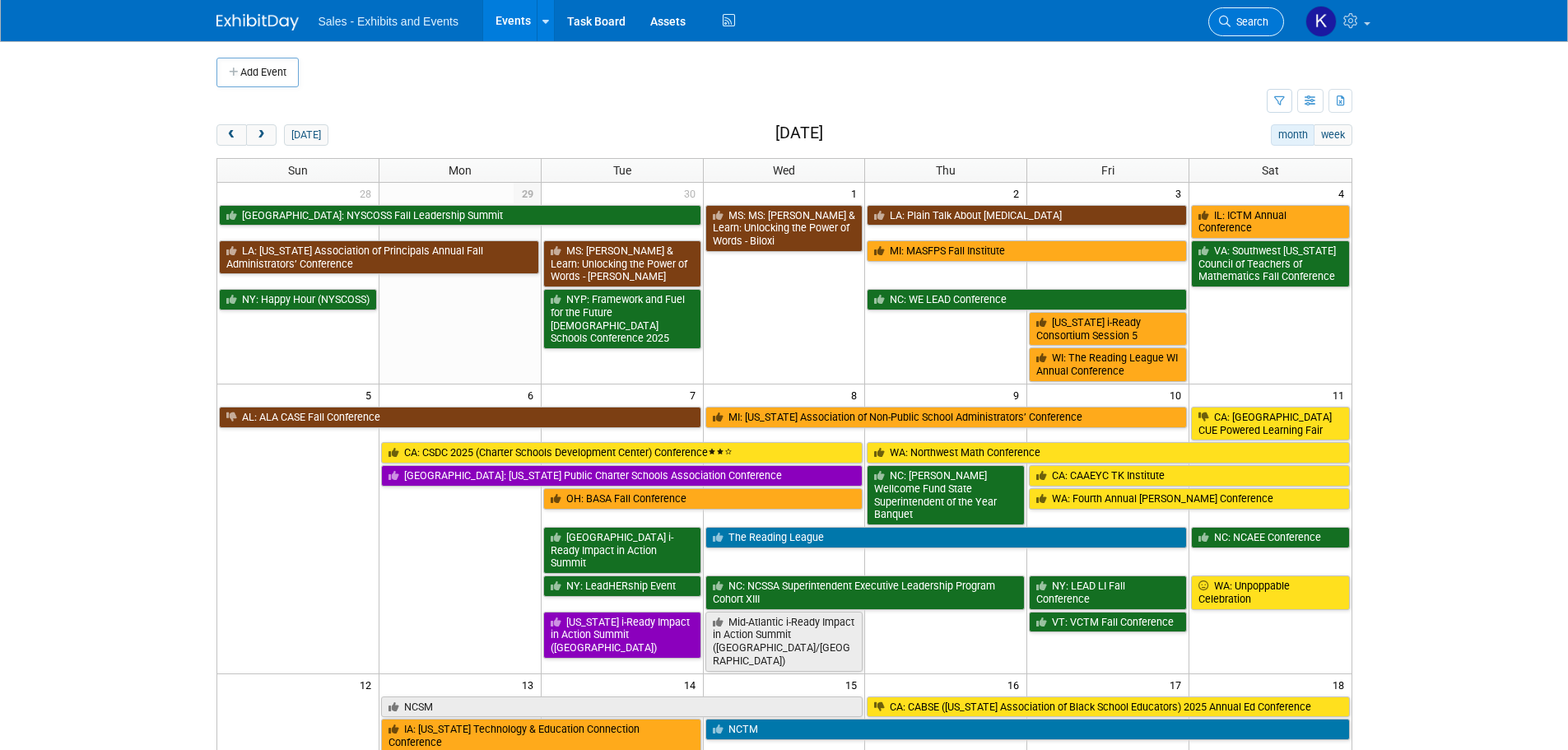
click at [1251, 22] on span "Search" at bounding box center [1249, 22] width 38 height 13
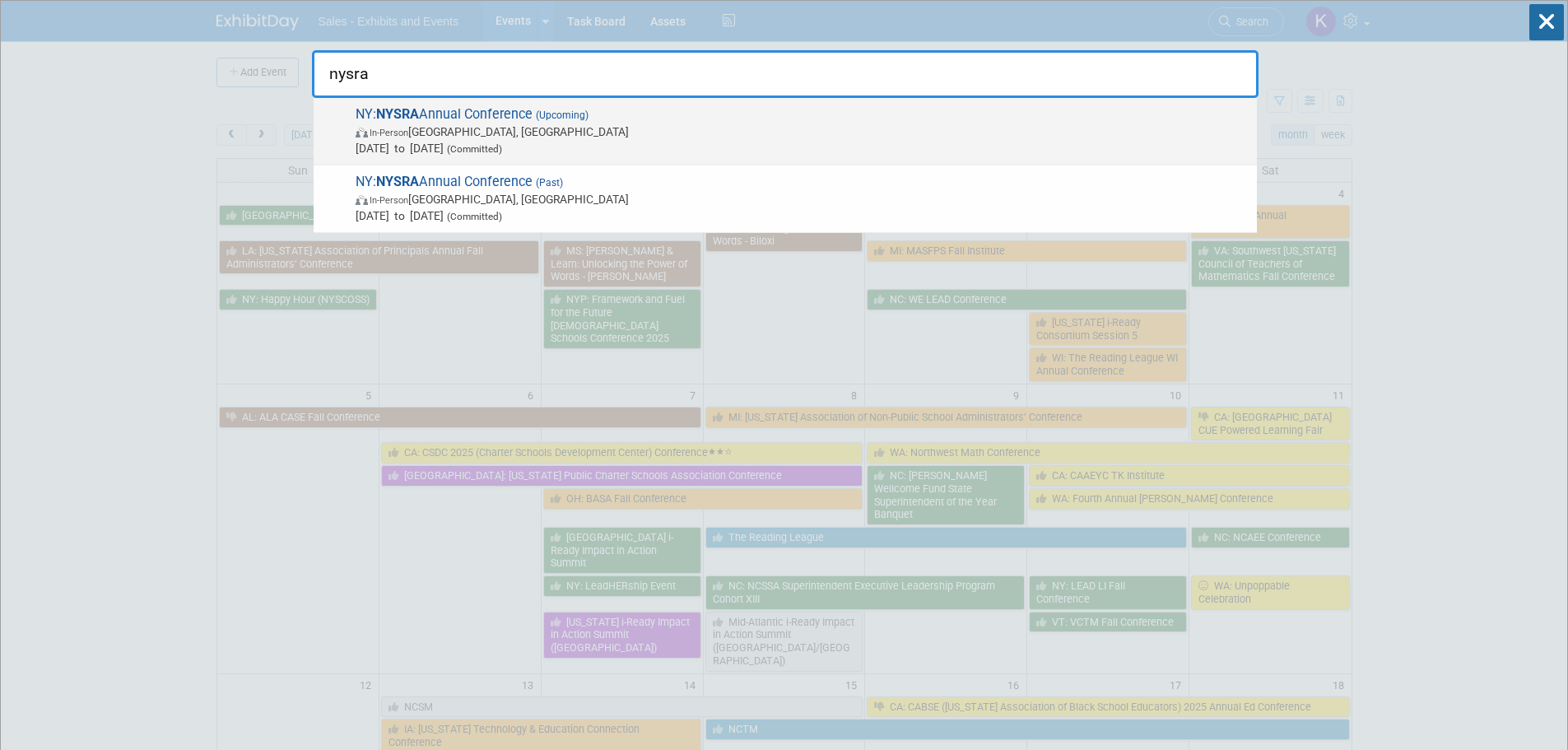
type input "nysra"
click at [543, 132] on span "In-Person NY, United States" at bounding box center [802, 131] width 893 height 17
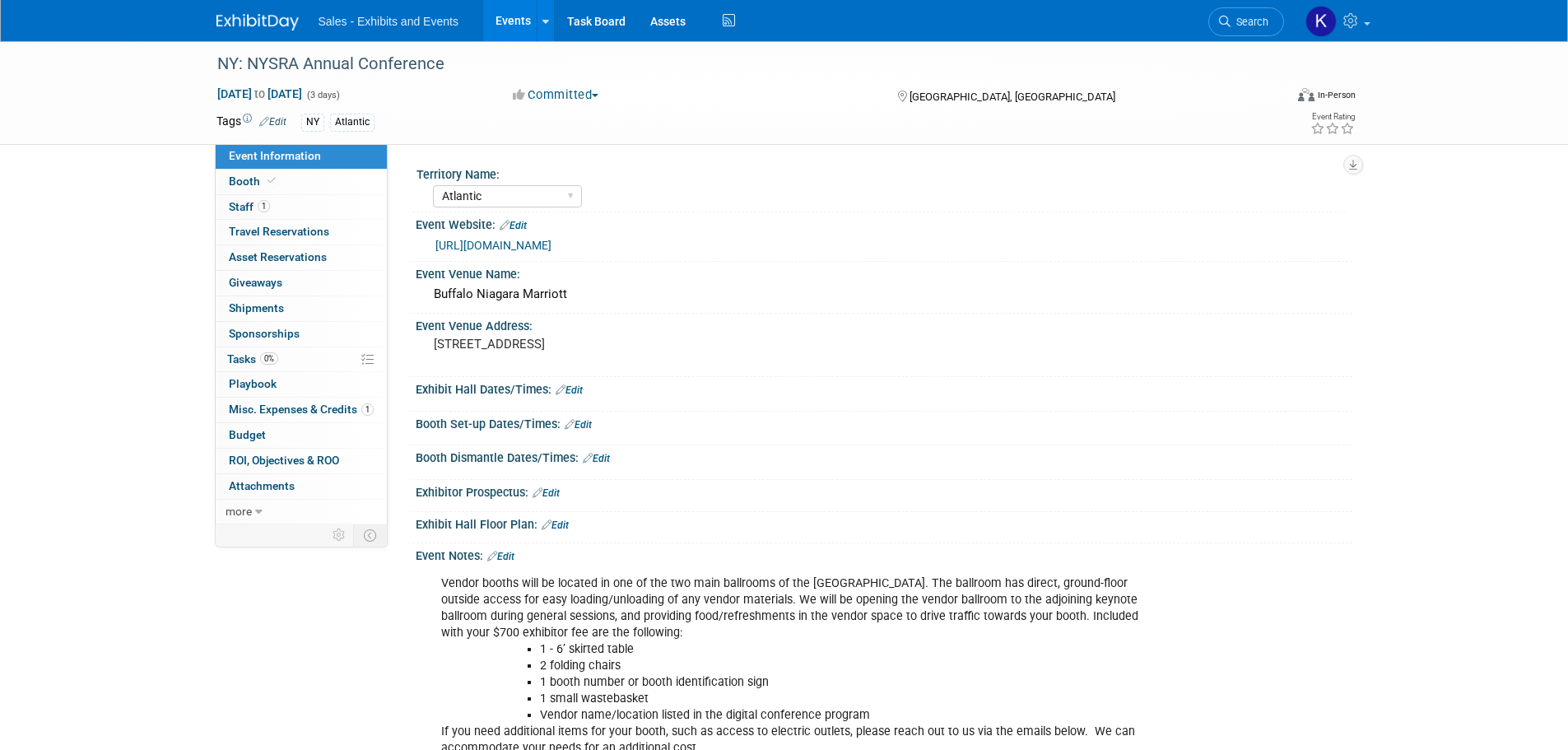
select select "Atlantic"
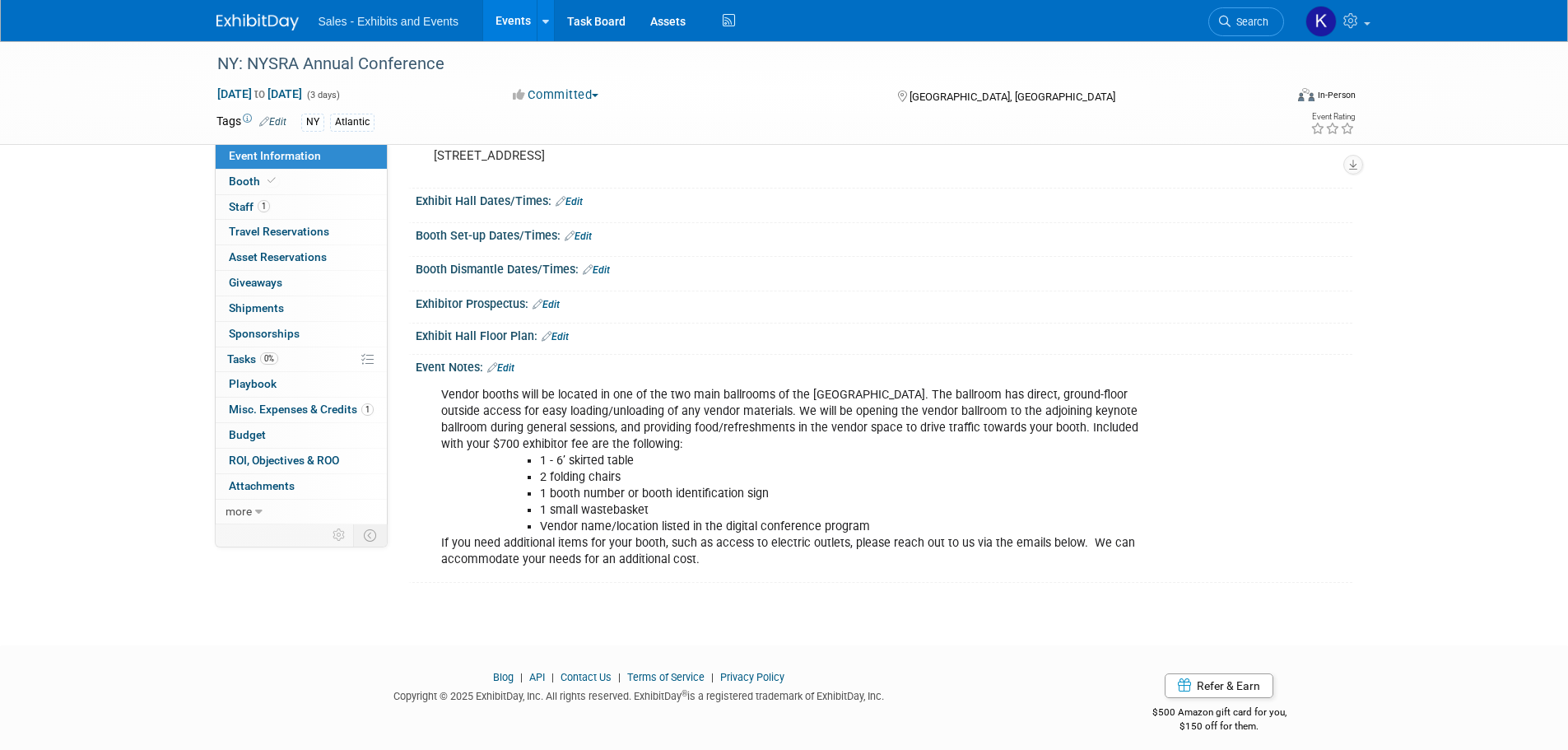
scroll to position [199, 0]
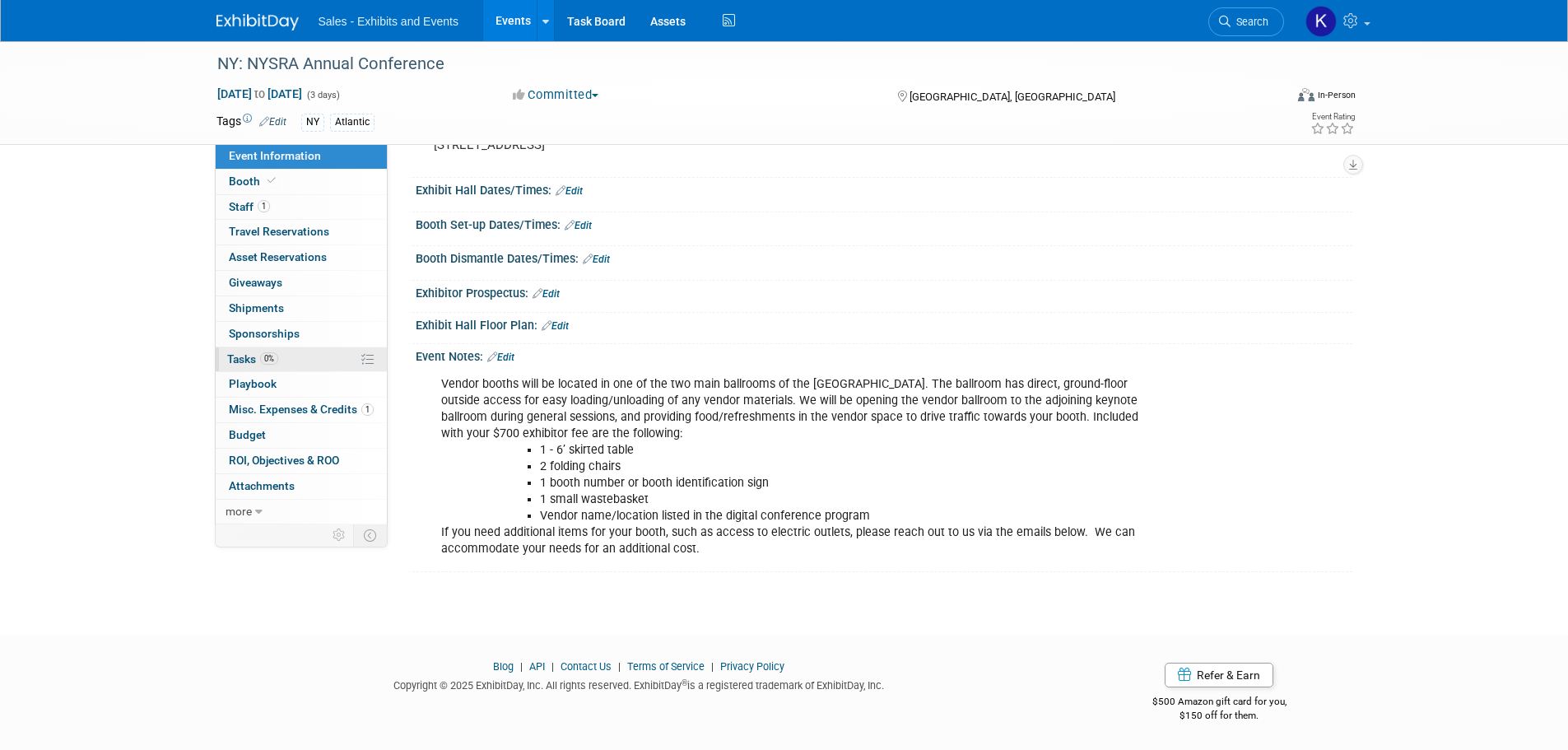
drag, startPoint x: 239, startPoint y: 360, endPoint x: 287, endPoint y: 362, distance: 48.0
click at [240, 360] on span "Tasks 0%" at bounding box center [253, 358] width 51 height 13
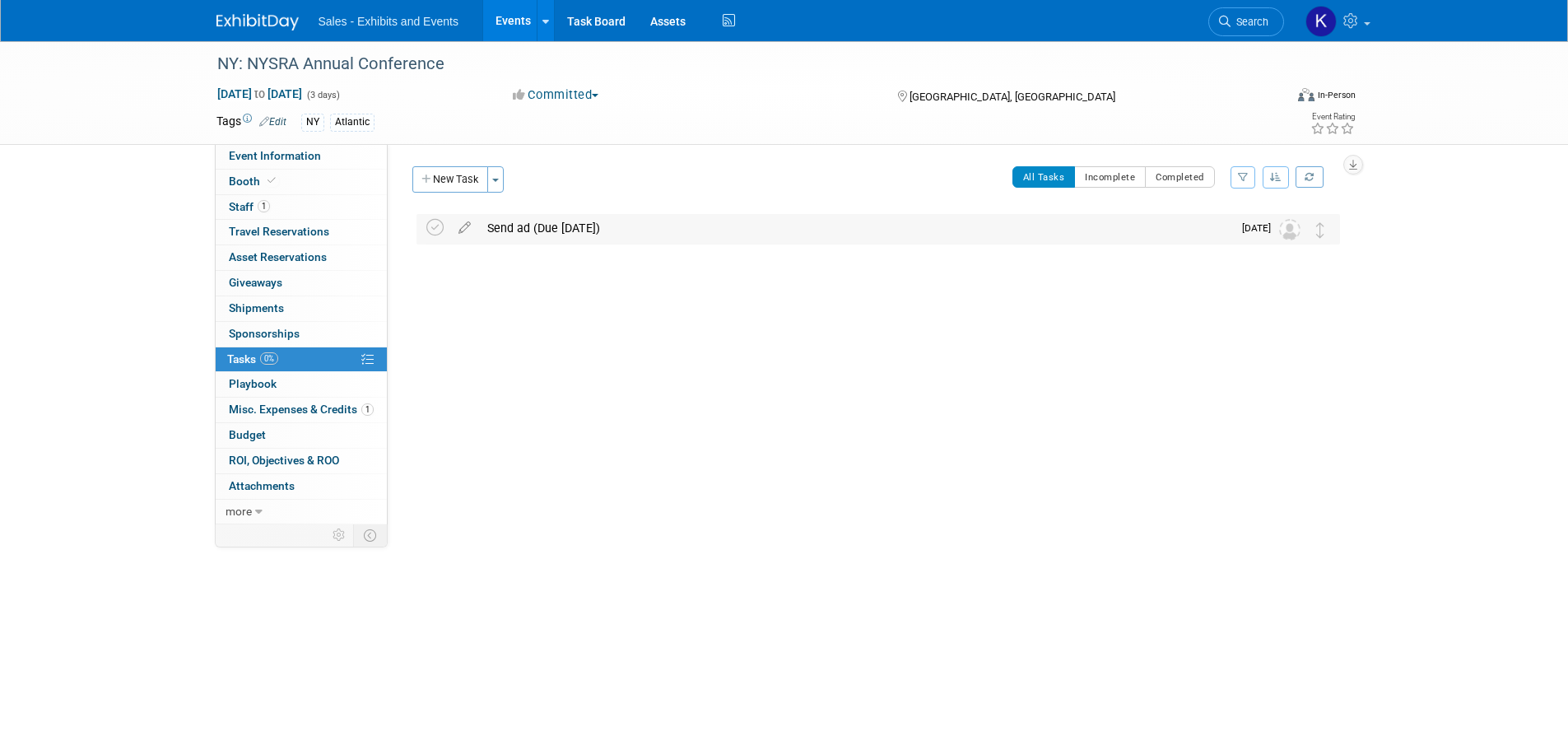
click at [559, 218] on div "Send ad (Due Oct 27)" at bounding box center [854, 228] width 753 height 28
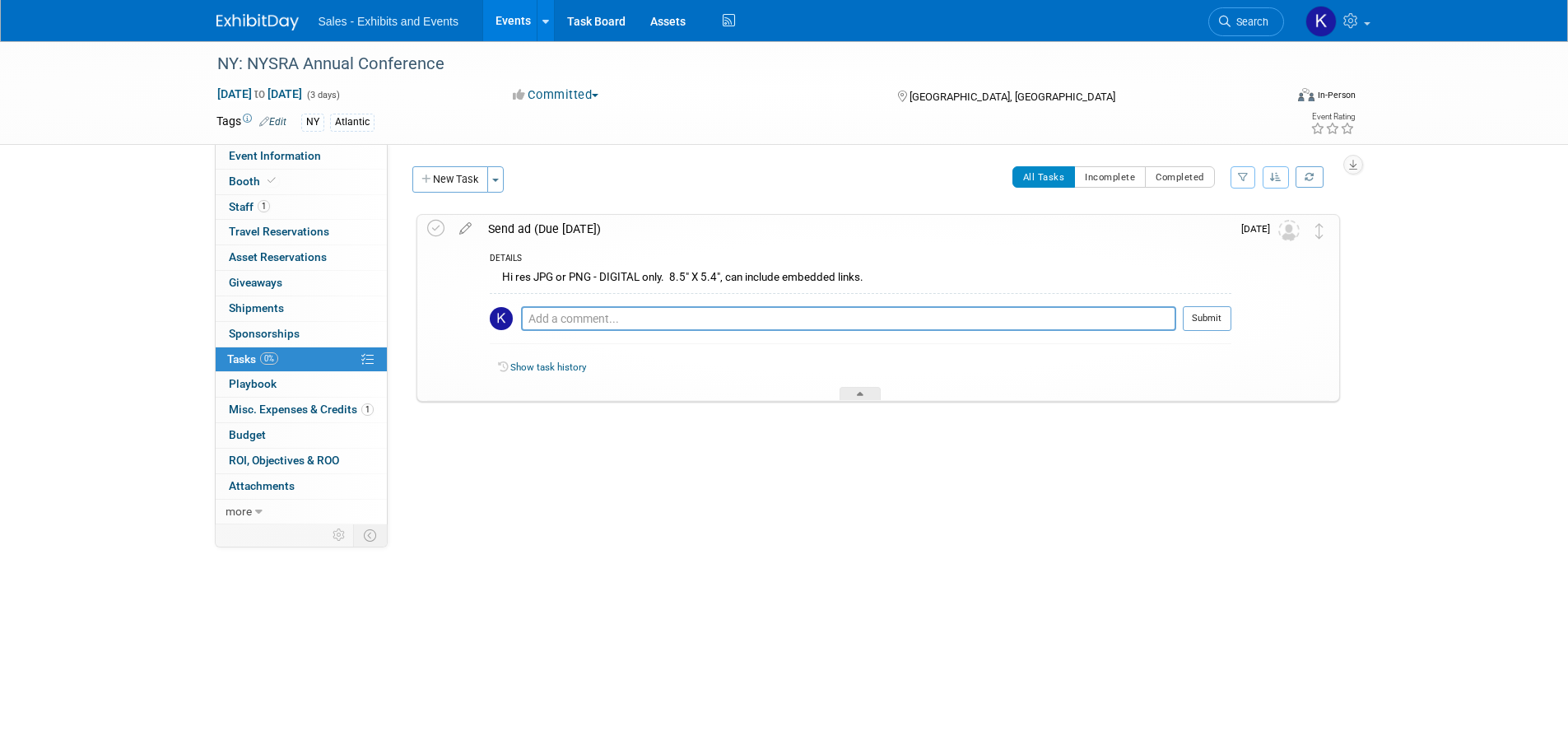
click at [617, 233] on div "Send ad (Due Oct 27)" at bounding box center [855, 228] width 752 height 28
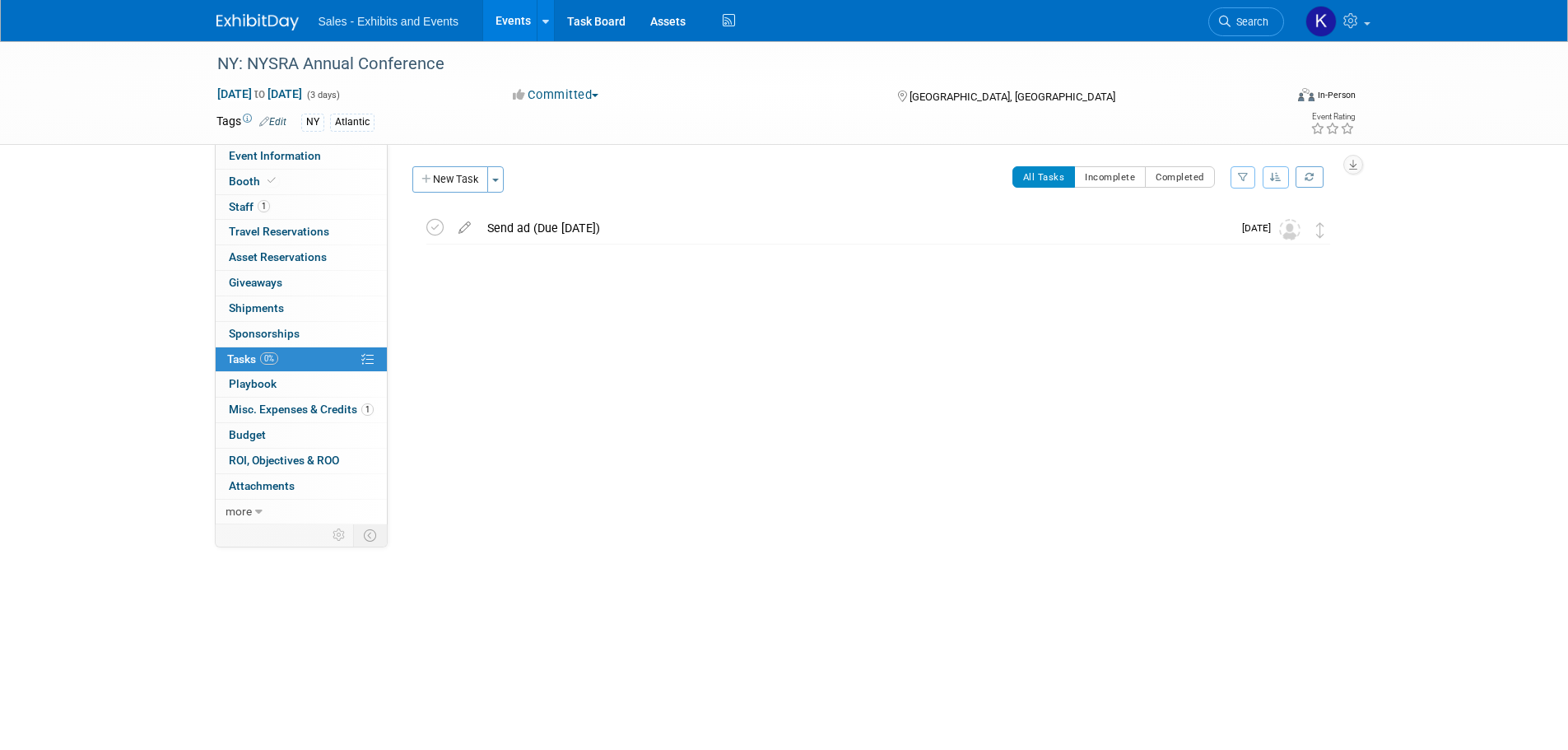
click at [263, 415] on span "Misc. Expenses & Credits 1" at bounding box center [301, 408] width 145 height 13
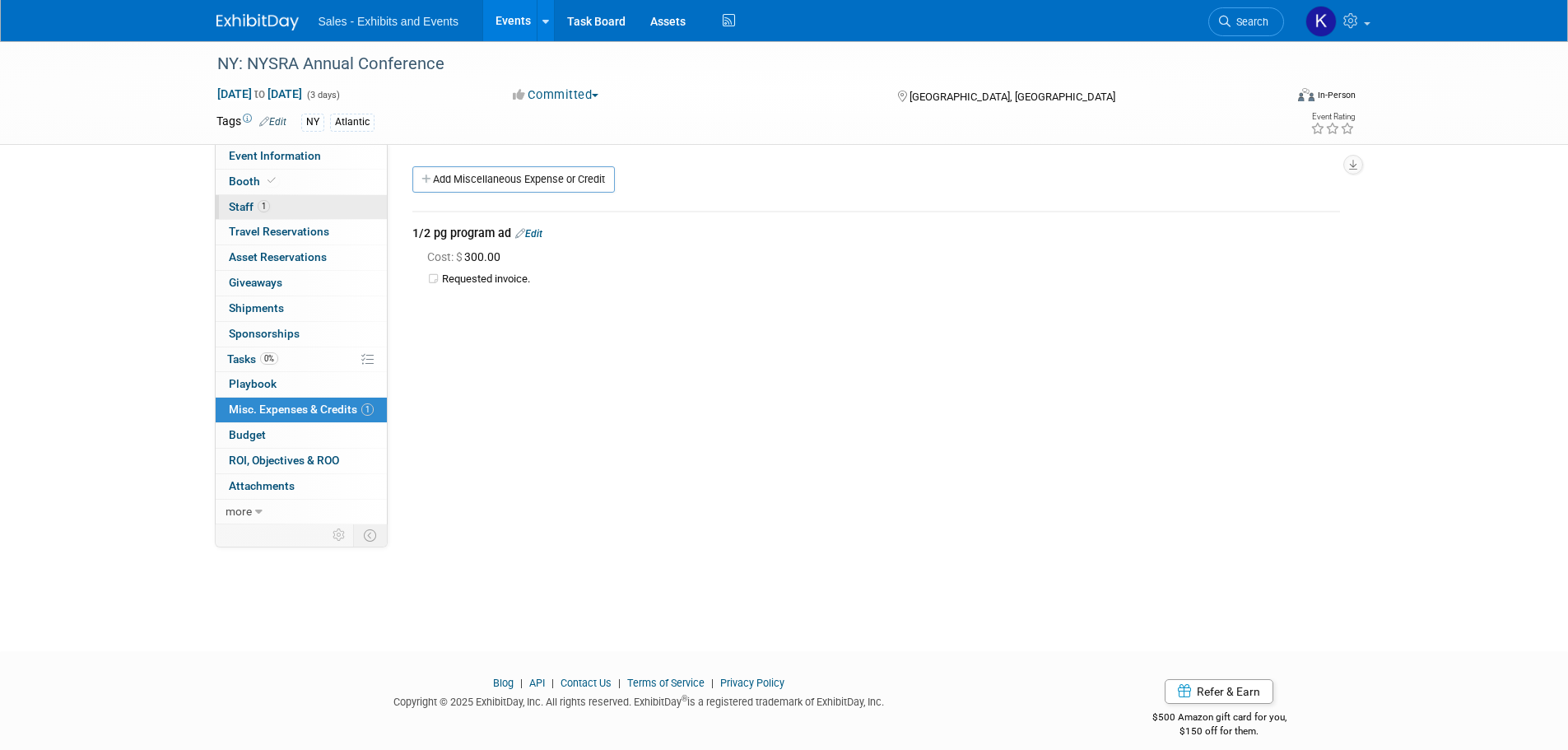
click at [252, 204] on span "Staff 1" at bounding box center [250, 206] width 41 height 13
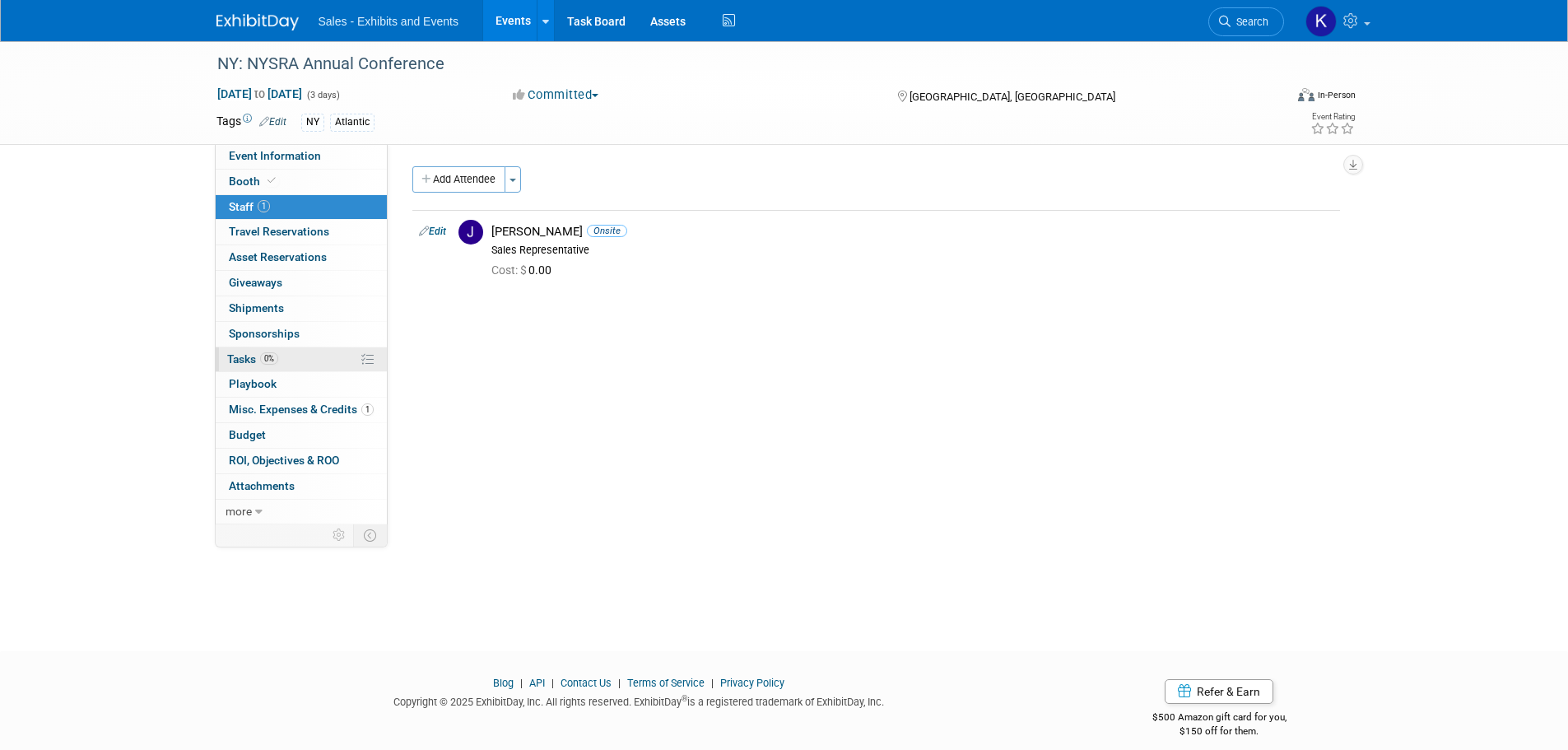
click at [237, 363] on span "Tasks 0%" at bounding box center [253, 358] width 51 height 13
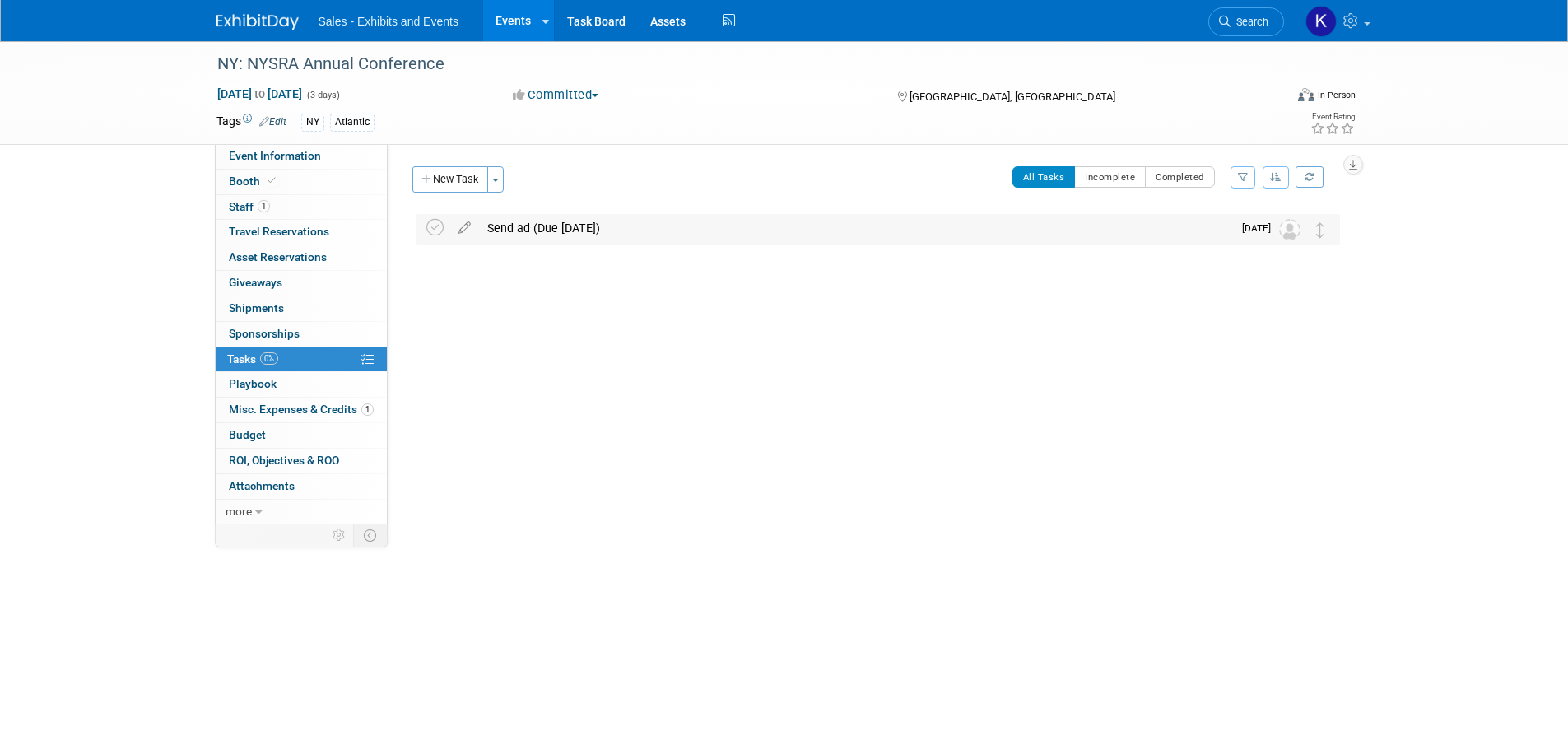
drag, startPoint x: 572, startPoint y: 232, endPoint x: 579, endPoint y: 236, distance: 8.1
click at [573, 233] on div "Send ad (Due Oct 27)" at bounding box center [854, 228] width 753 height 28
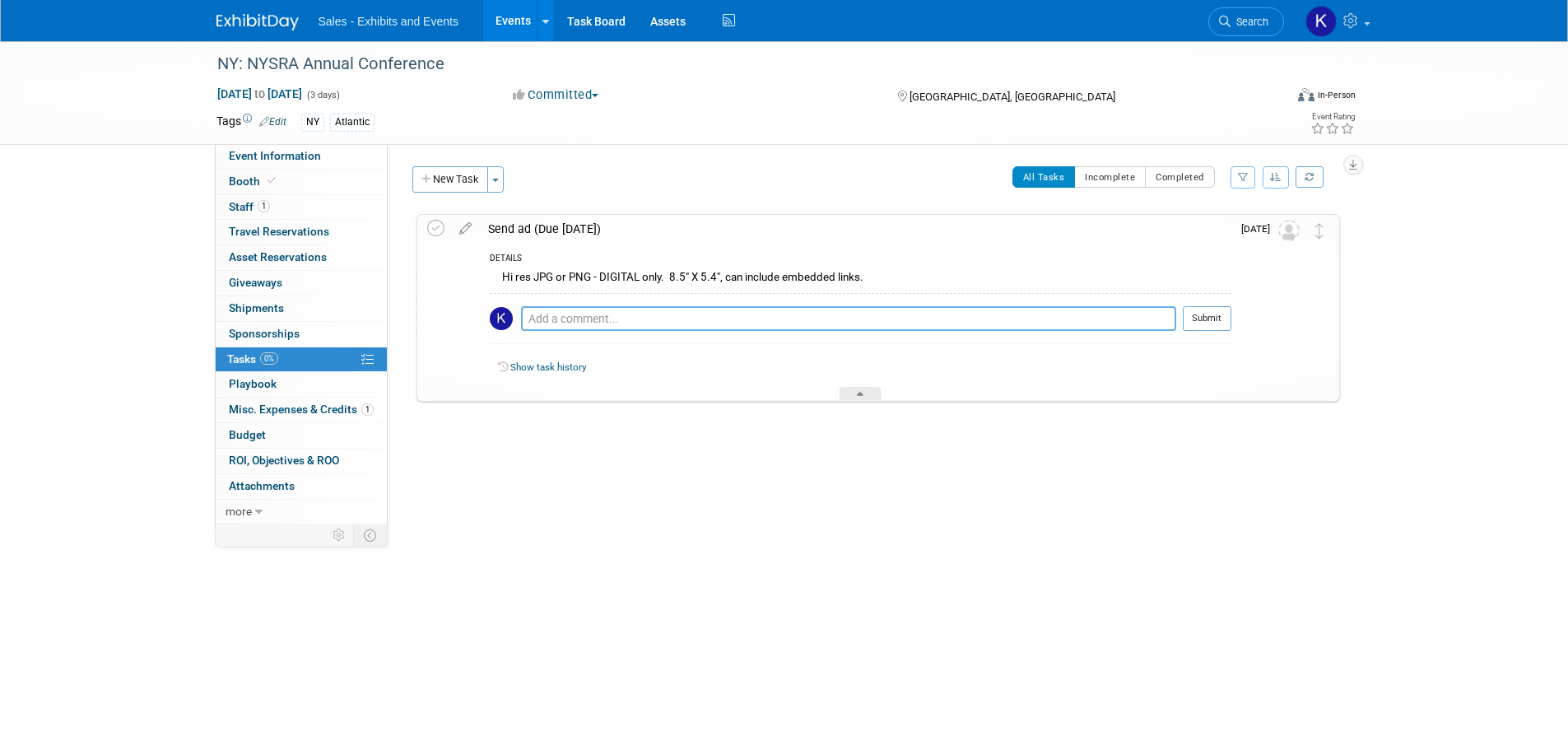
drag, startPoint x: 628, startPoint y: 316, endPoint x: 685, endPoint y: 317, distance: 57.0
click at [628, 315] on textarea at bounding box center [848, 318] width 655 height 24
type textarea "Submitted ad into Workfront 9/29 for 10/24 requested return date."
click at [1204, 322] on button "Submit" at bounding box center [1207, 318] width 49 height 24
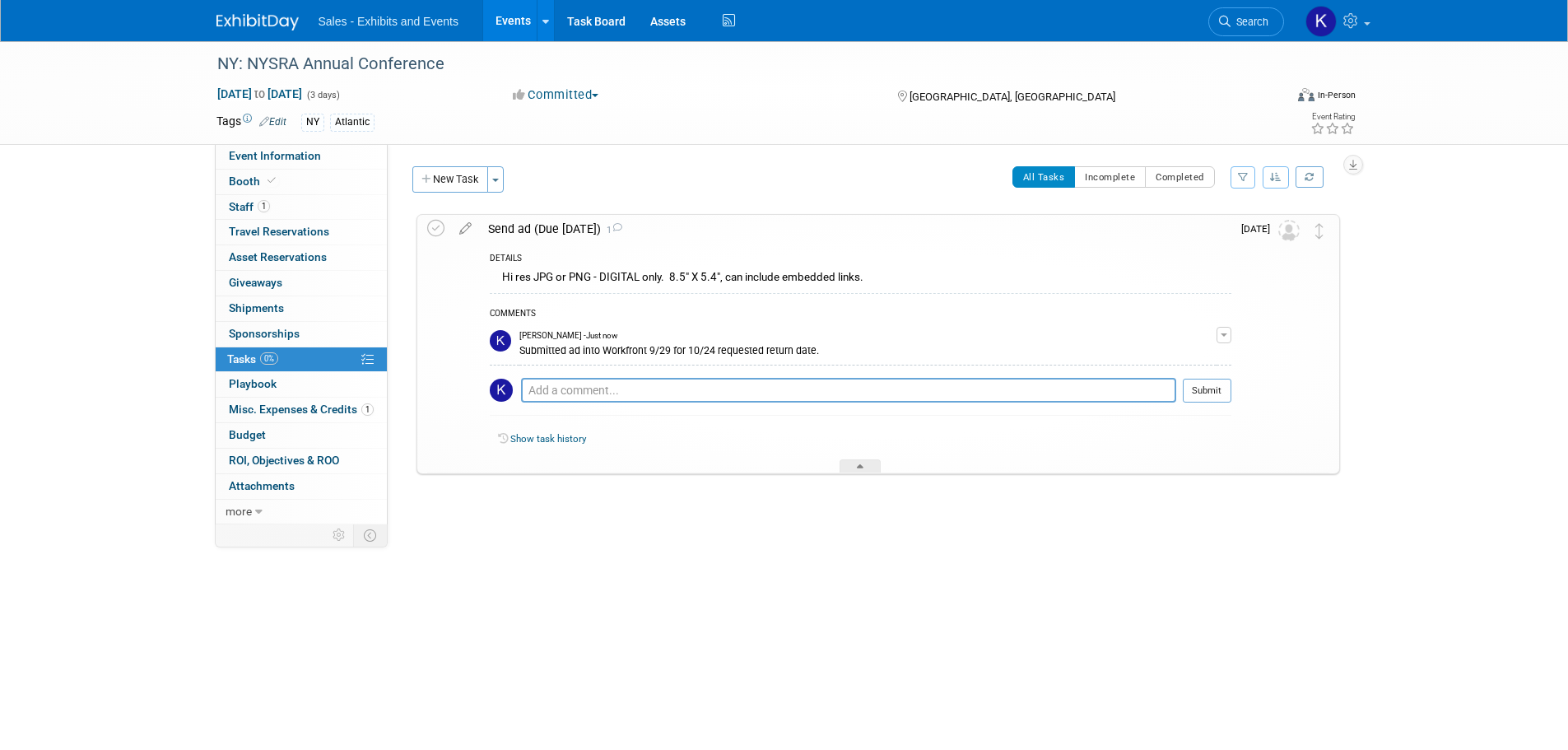
click at [233, 9] on link at bounding box center [267, 14] width 102 height 13
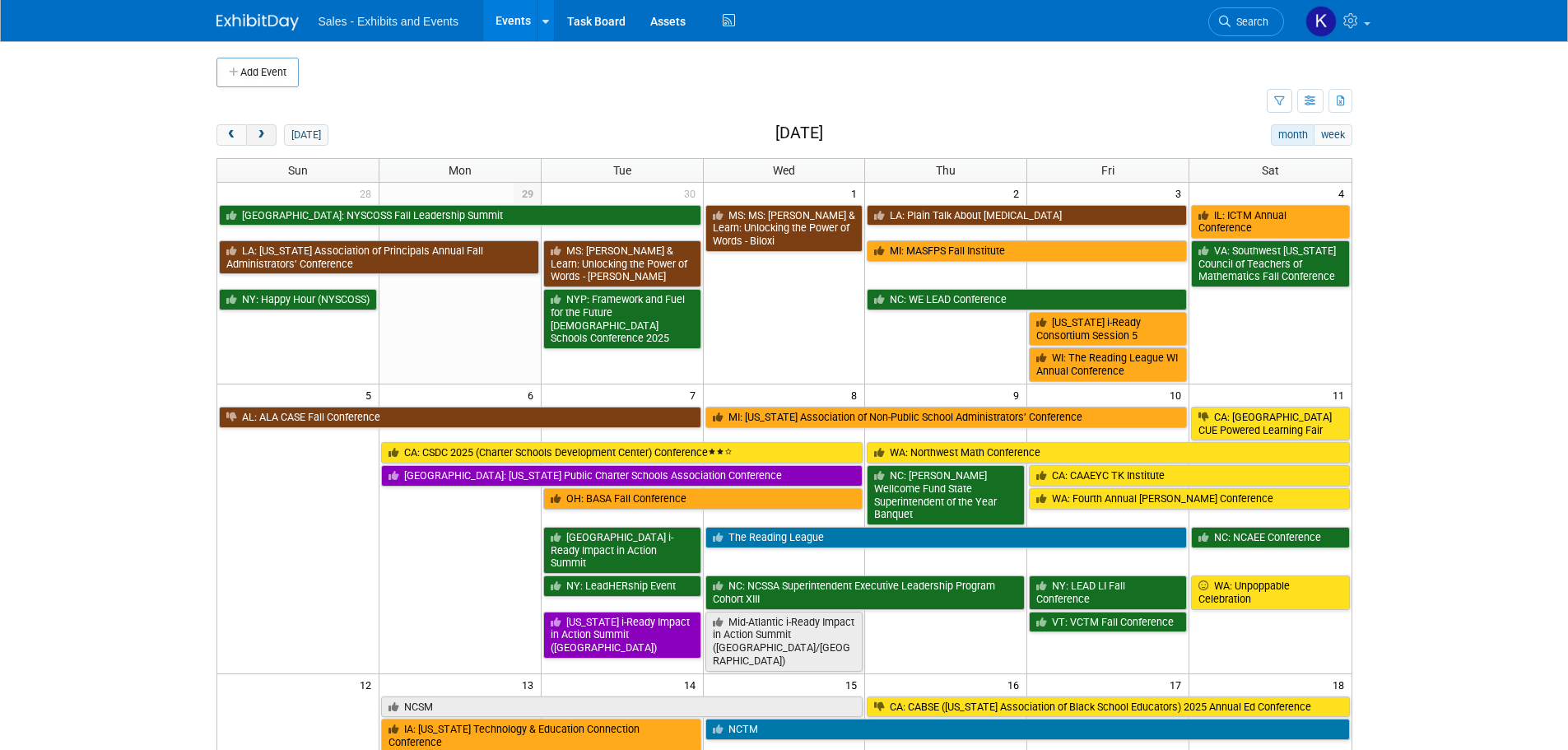
drag, startPoint x: 259, startPoint y: 134, endPoint x: 275, endPoint y: 141, distance: 17.5
click at [260, 134] on span "next" at bounding box center [261, 135] width 13 height 11
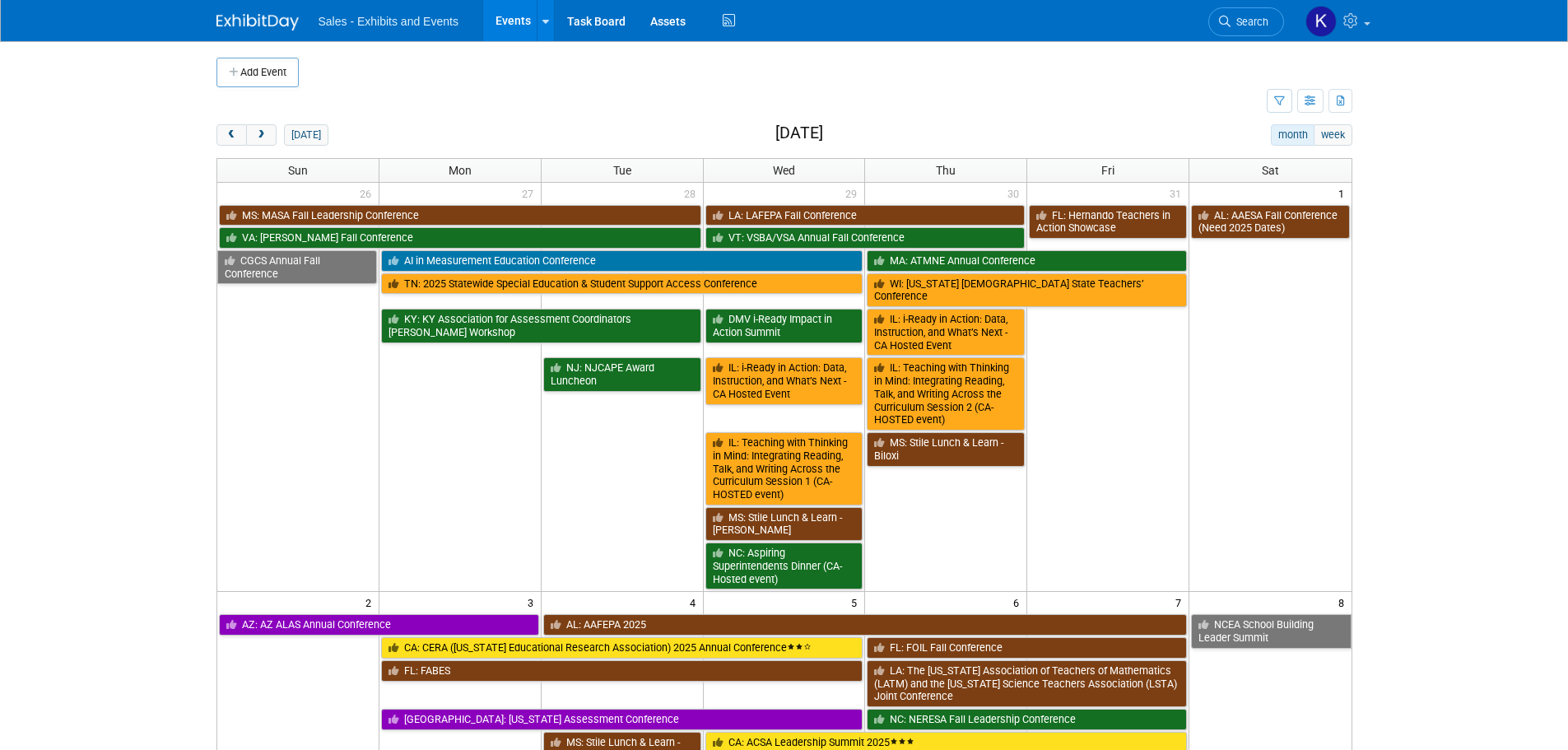
drag, startPoint x: 233, startPoint y: 131, endPoint x: 279, endPoint y: 144, distance: 47.8
click at [233, 132] on span "prev" at bounding box center [231, 135] width 13 height 11
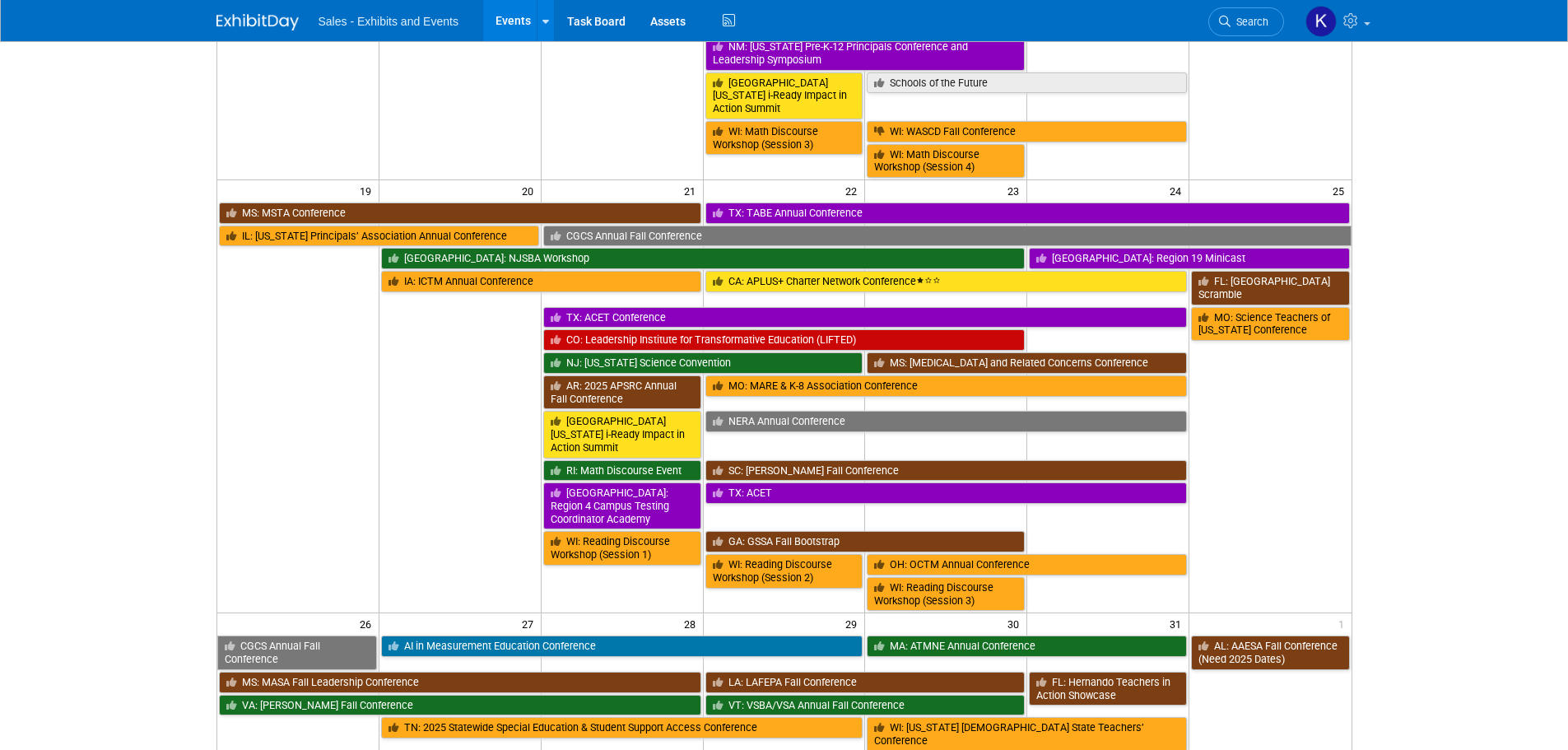
scroll to position [988, 0]
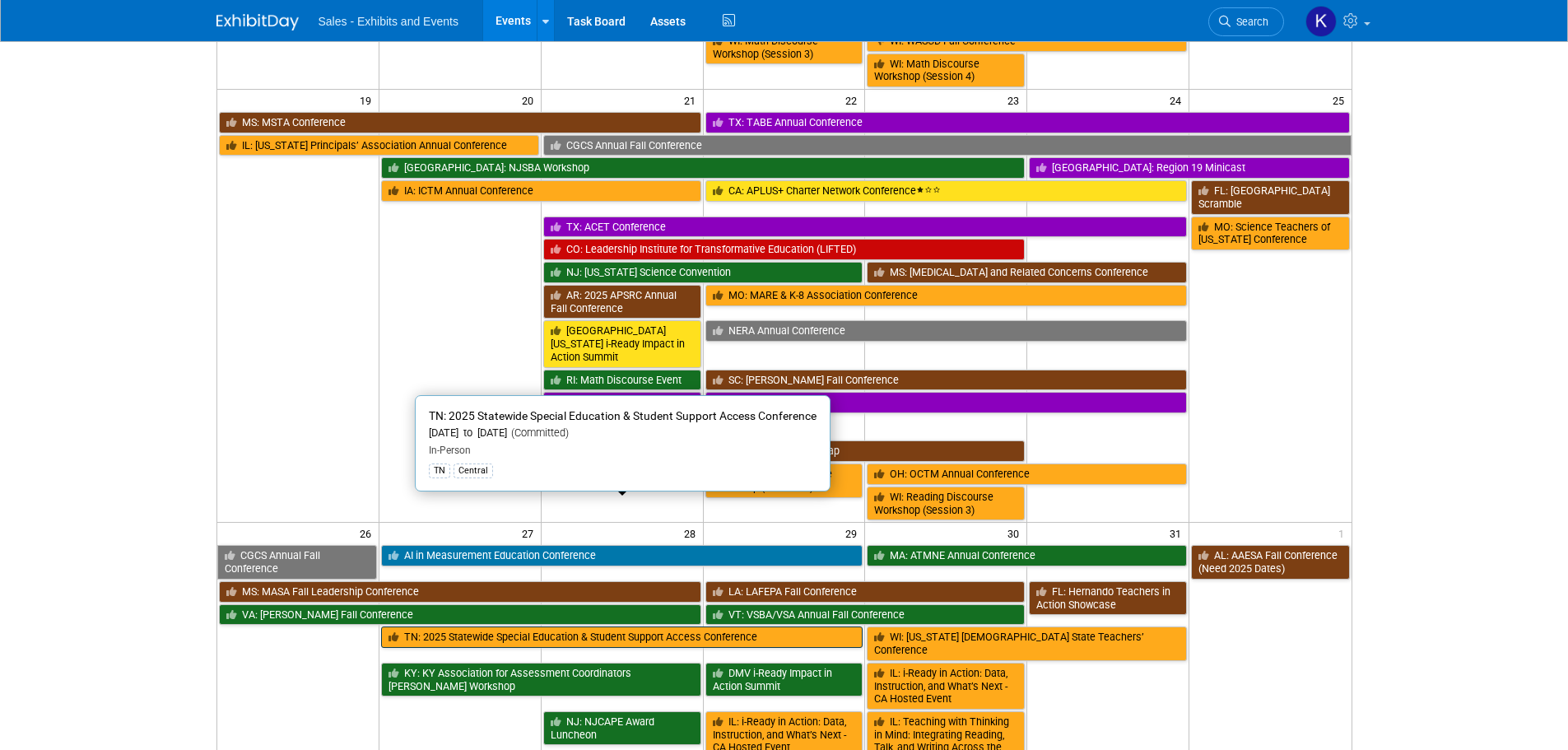
click at [622, 627] on link "TN: 2025 Statewide Special Education & Student Support Access Conference" at bounding box center [622, 637] width 483 height 22
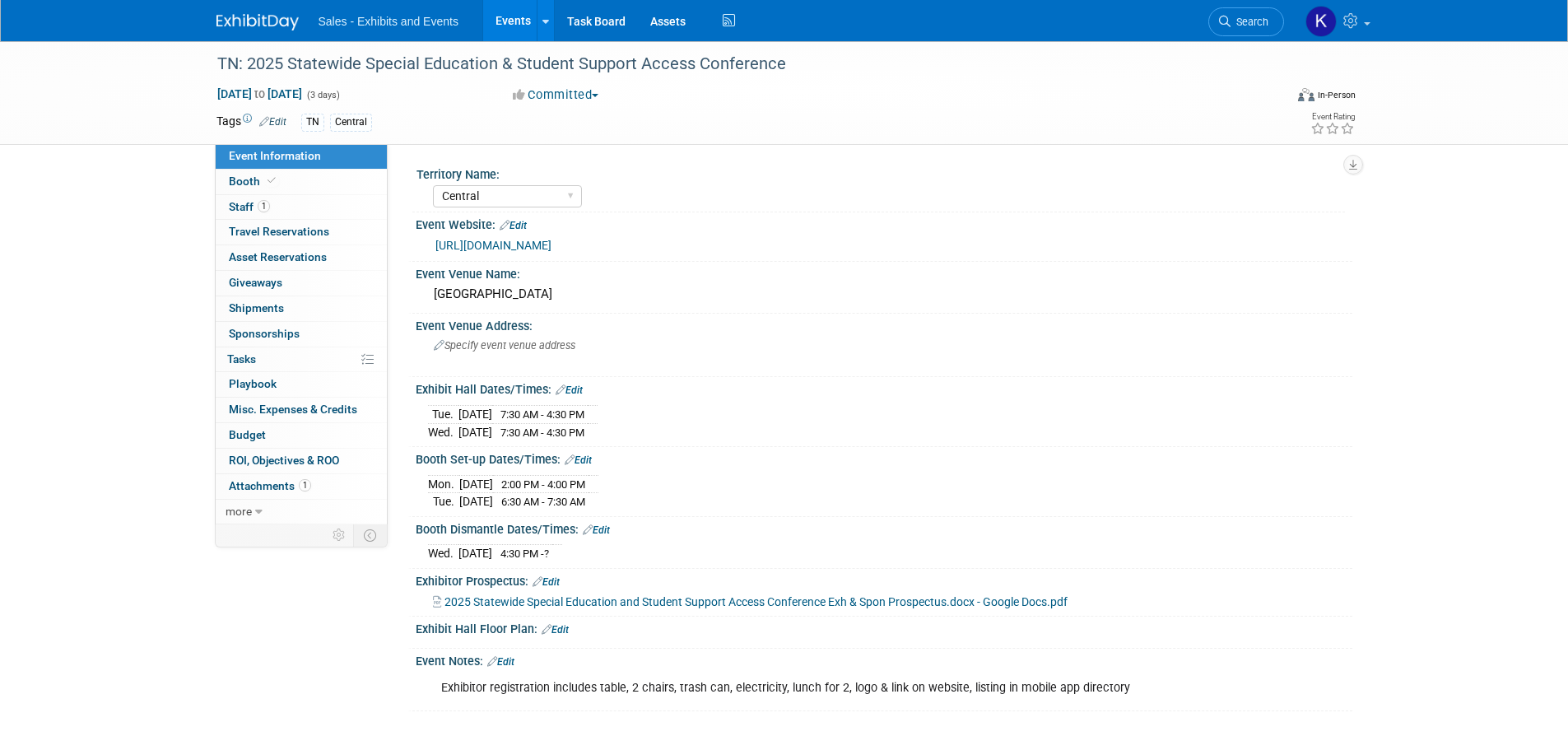
select select "Central"
click at [236, 174] on link "Booth" at bounding box center [300, 181] width 171 height 24
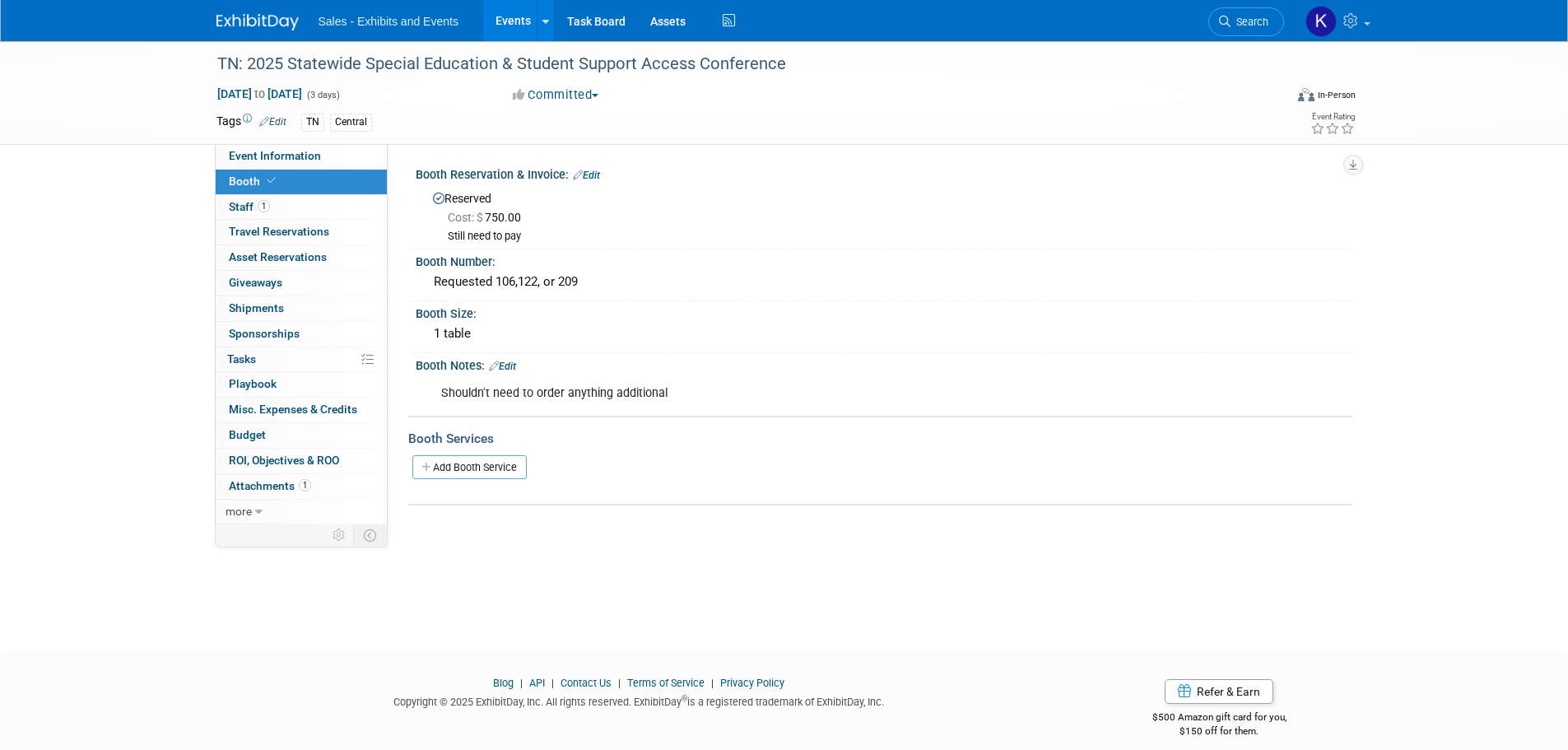
click at [601, 174] on div "Booth Reservation & Invoice: Edit" at bounding box center [884, 173] width 937 height 22
click at [585, 173] on link "Edit" at bounding box center [586, 175] width 27 height 12
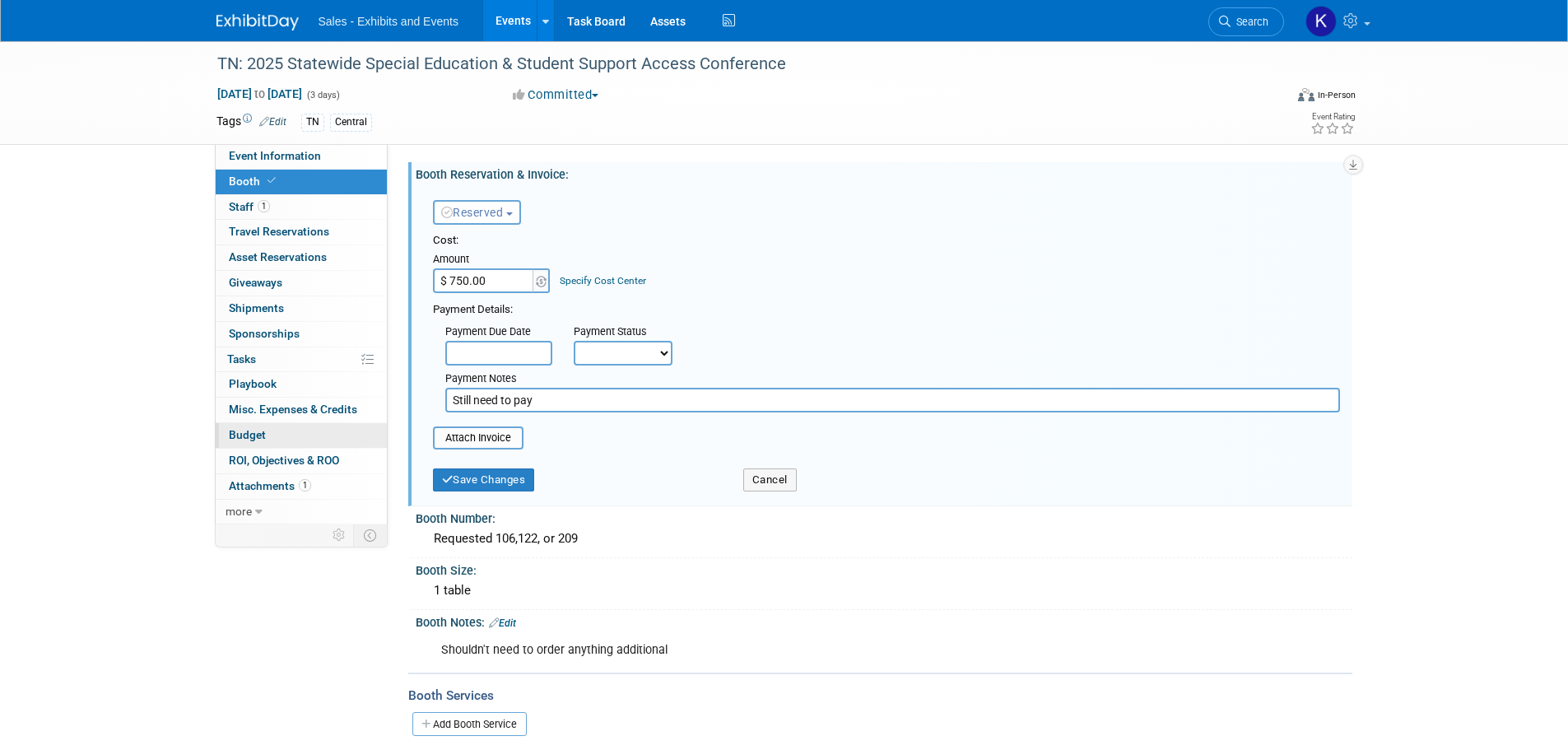
drag, startPoint x: 361, startPoint y: 416, endPoint x: 320, endPoint y: 427, distance: 42.4
click at [320, 427] on div "Event Information Event Info Booth Booth 1 Staff 1 Staff 0 Travel Reservations …" at bounding box center [783, 401] width 1160 height 721
type input "Pd via Kara Visa 9/29"
click at [488, 475] on button "Save Changes" at bounding box center [484, 480] width 102 height 23
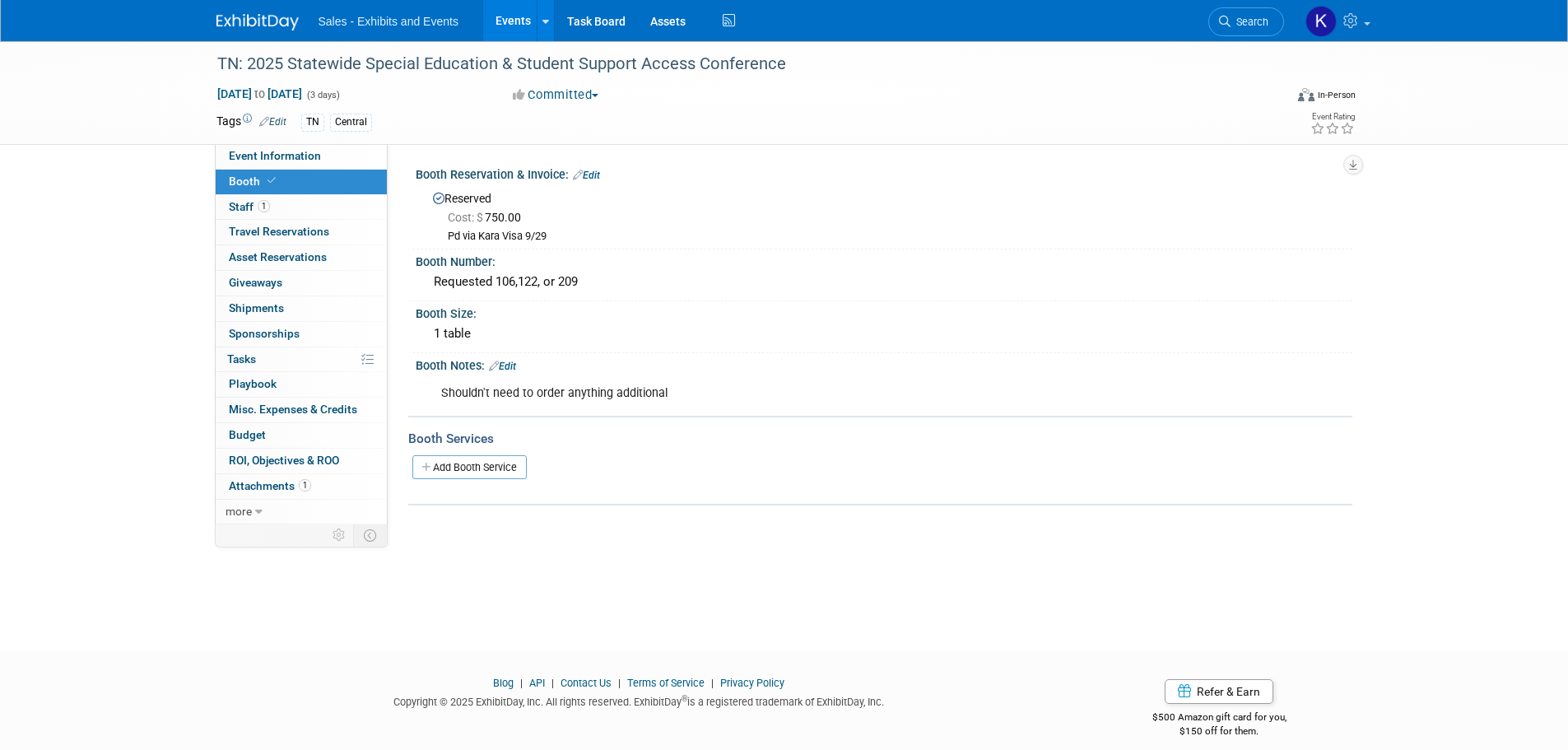
click at [246, 23] on img at bounding box center [257, 22] width 82 height 17
